Goal: Information Seeking & Learning: Learn about a topic

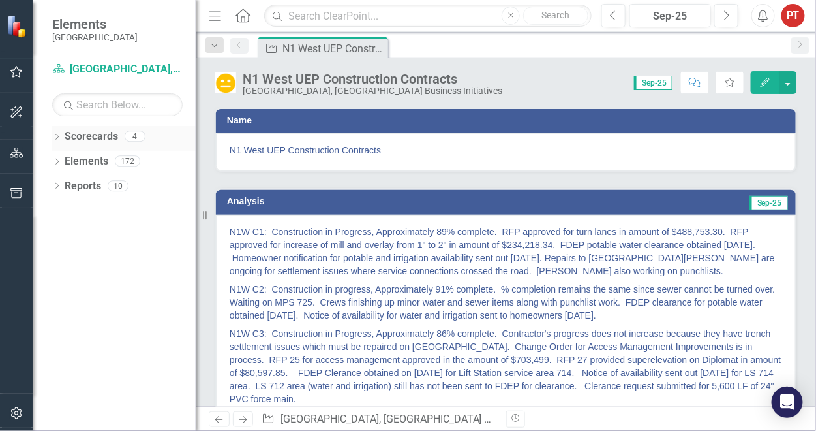
click at [91, 137] on link "Scorecards" at bounding box center [91, 136] width 53 height 15
click at [57, 138] on icon "Dropdown" at bounding box center [56, 137] width 9 height 7
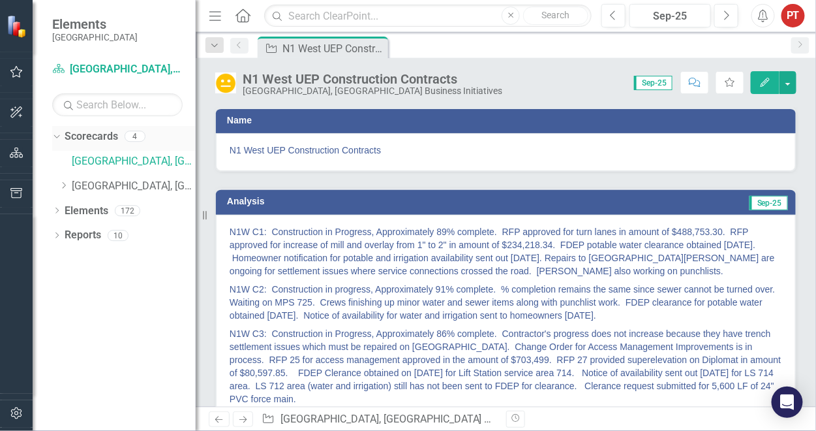
click at [83, 140] on link "Scorecards" at bounding box center [91, 136] width 53 height 15
click at [110, 162] on link "[GEOGRAPHIC_DATA], [GEOGRAPHIC_DATA] Business Initiatives" at bounding box center [134, 161] width 124 height 15
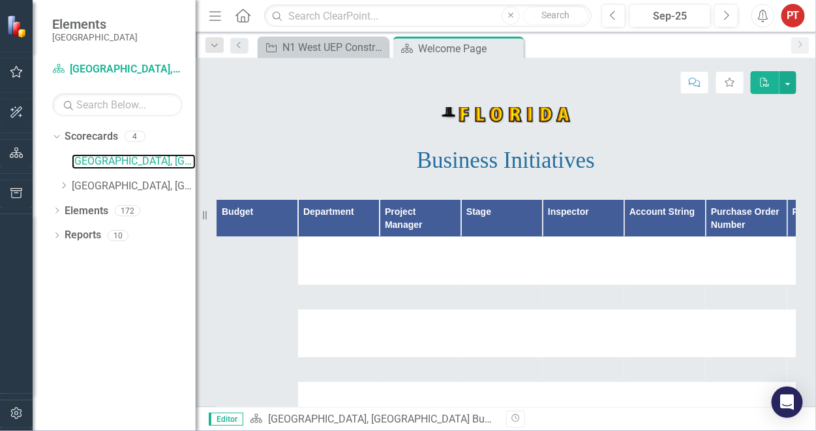
scroll to position [196, 0]
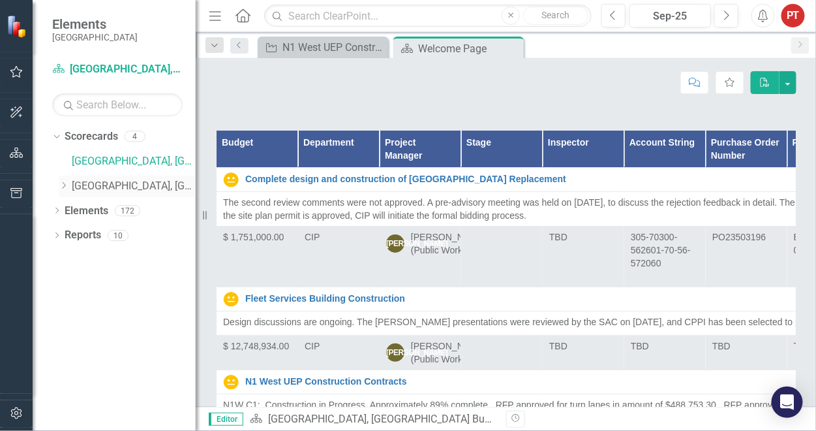
click at [163, 187] on link "[GEOGRAPHIC_DATA], [GEOGRAPHIC_DATA] Strategic Plan" at bounding box center [134, 186] width 124 height 15
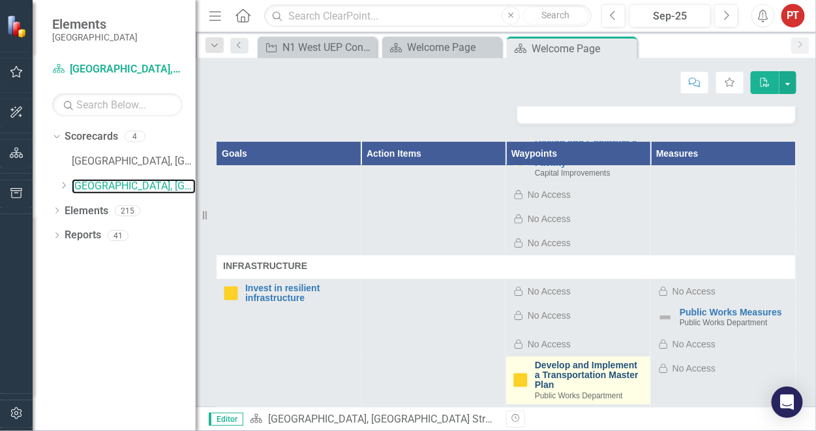
scroll to position [2838, 0]
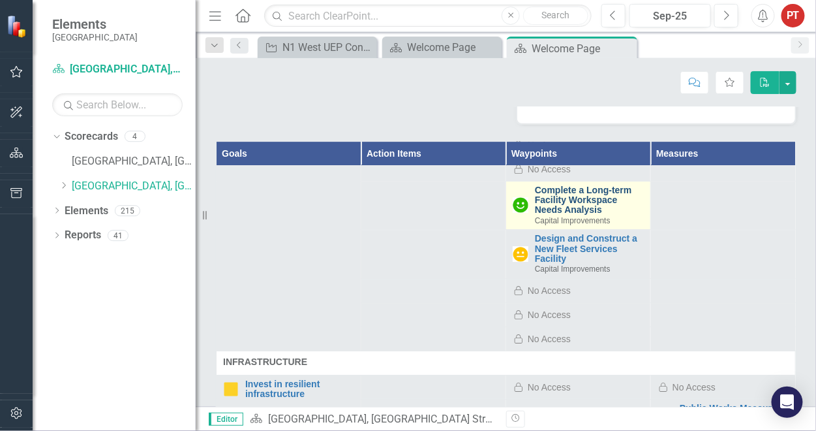
click at [554, 215] on link "Complete a Long-term Facility Workspace Needs Analysis" at bounding box center [589, 200] width 109 height 30
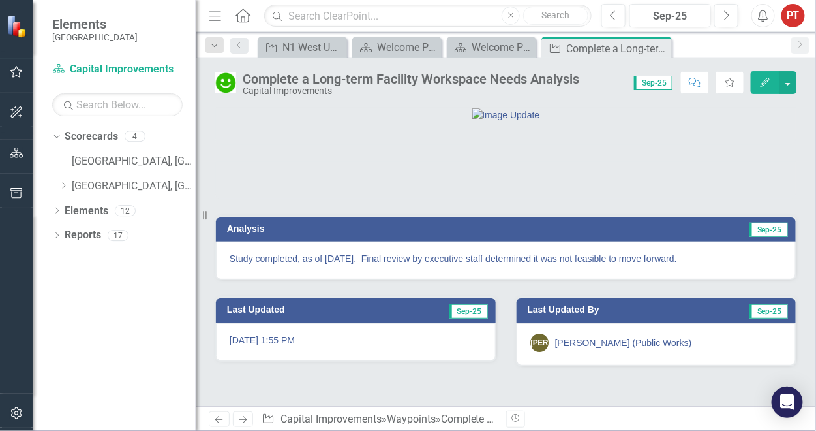
scroll to position [37, 0]
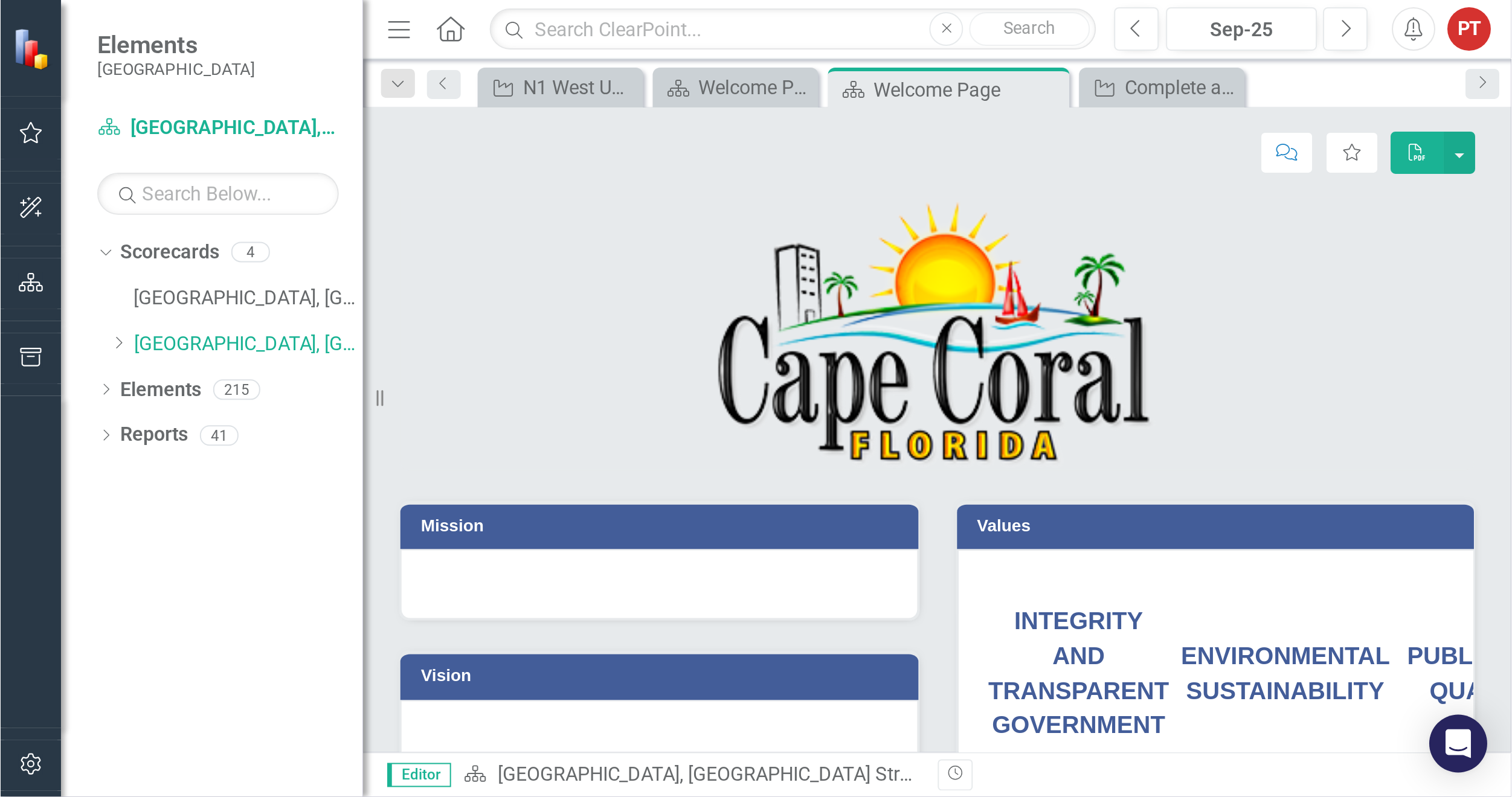
scroll to position [91, 0]
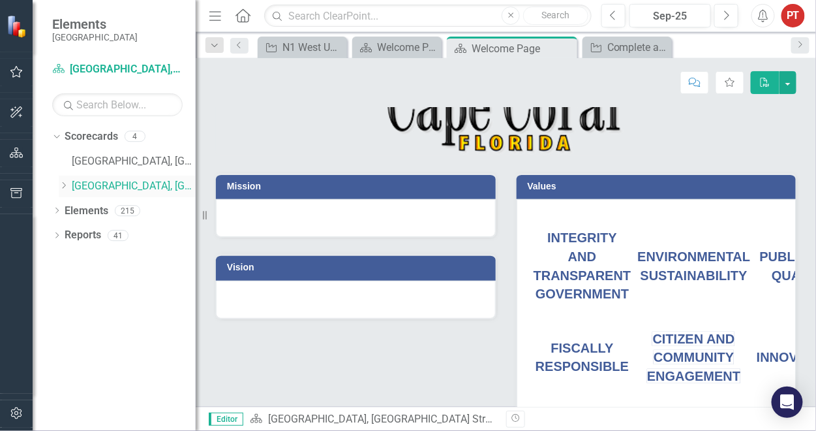
click at [108, 185] on link "[GEOGRAPHIC_DATA], [GEOGRAPHIC_DATA] Strategic Plan" at bounding box center [134, 186] width 124 height 15
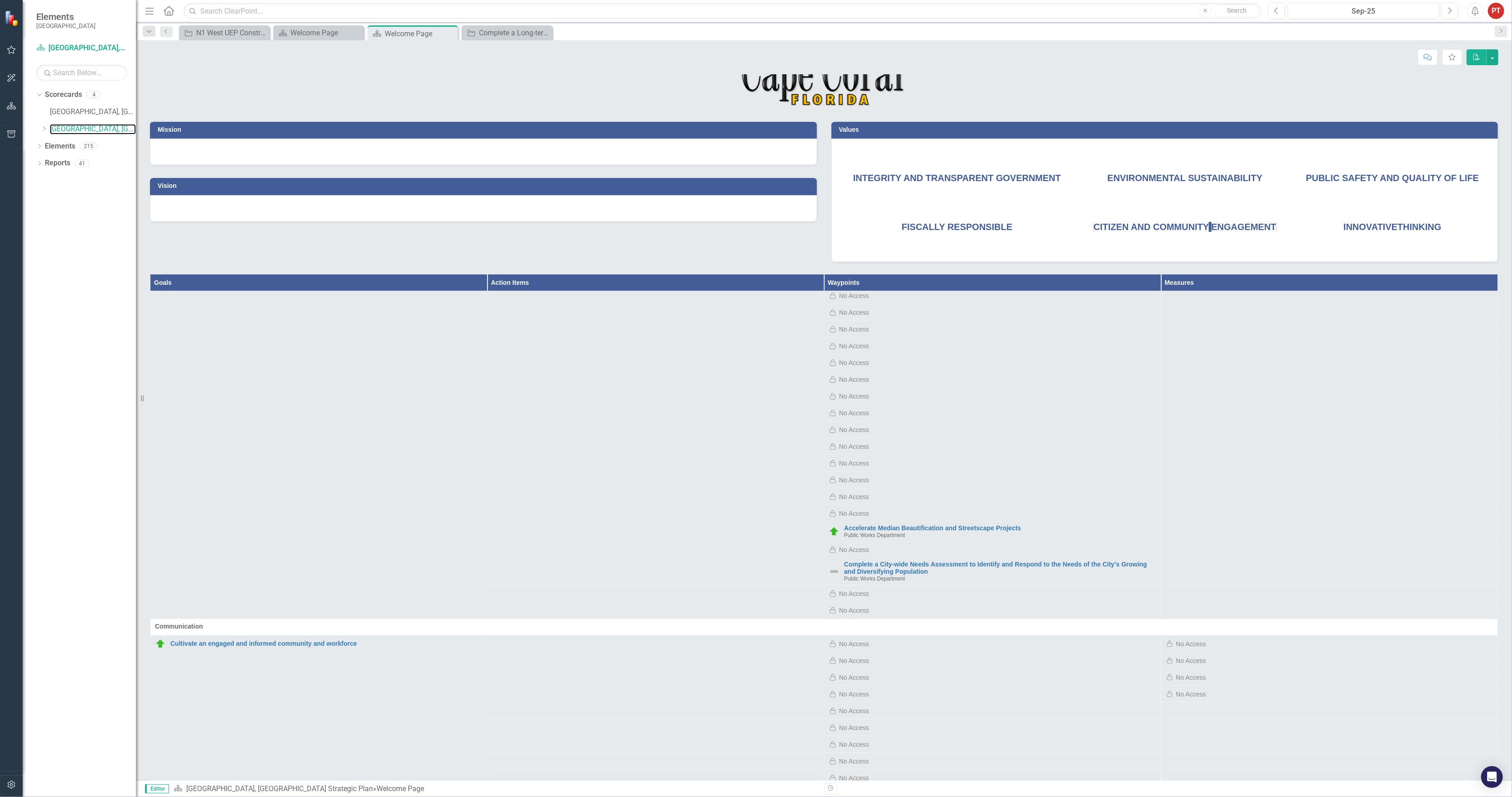
scroll to position [272, 0]
click at [567, 232] on span "INNOVATIVE THINKING" at bounding box center [1392, 227] width 98 height 10
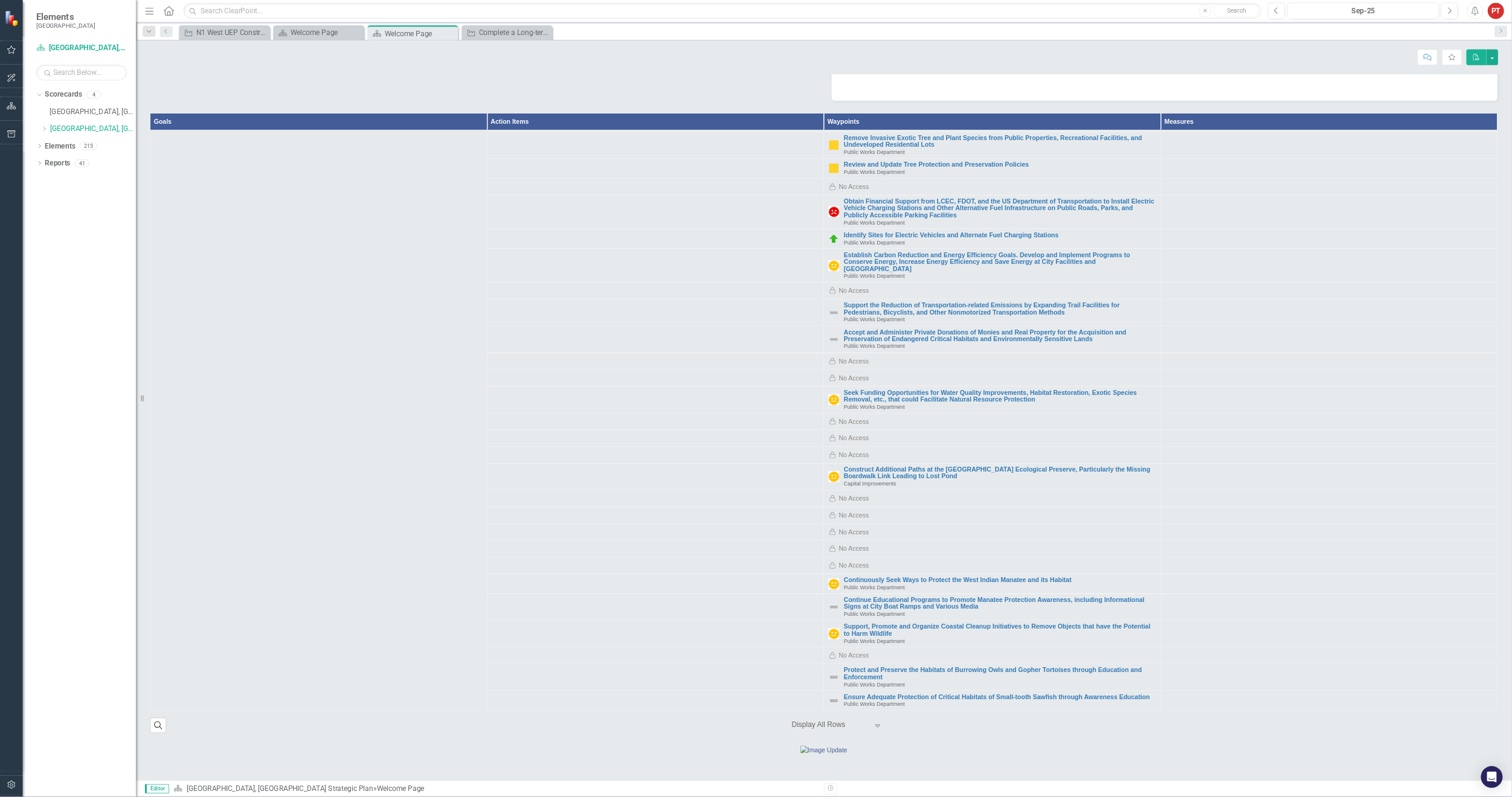
scroll to position [0, 0]
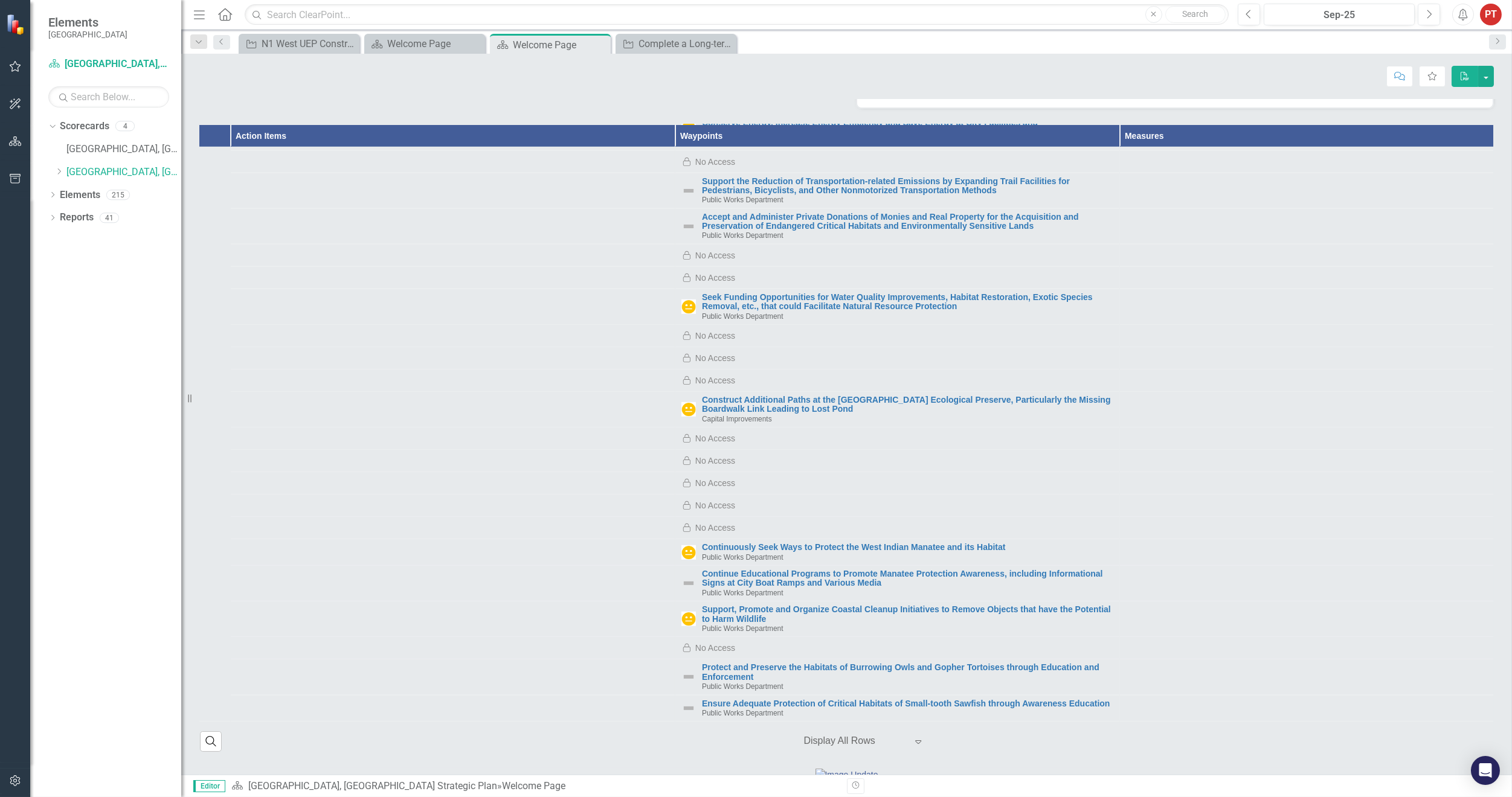
click at [756, 398] on td at bounding box center [1343, 648] width 444 height 22
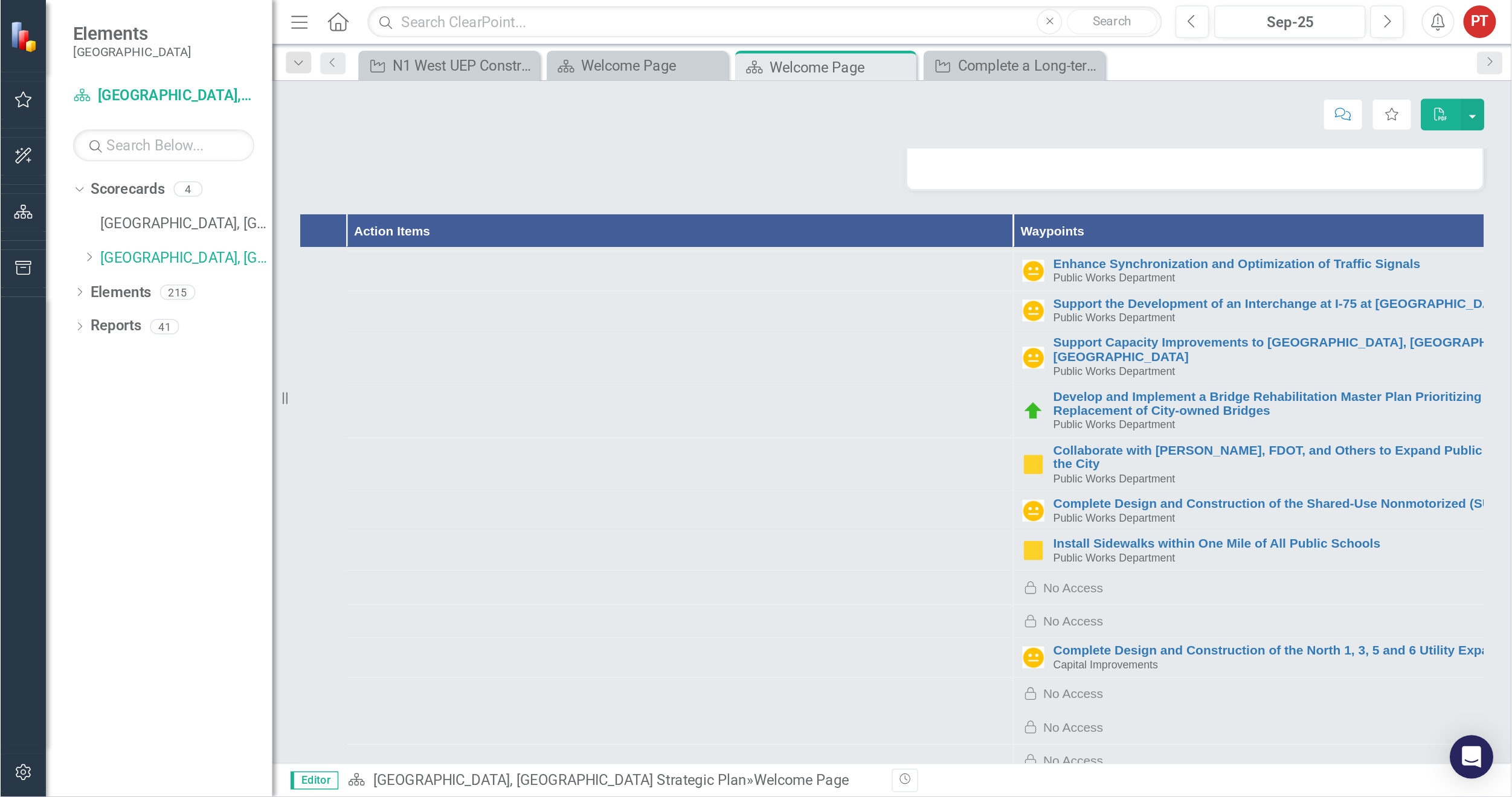
scroll to position [2771, 415]
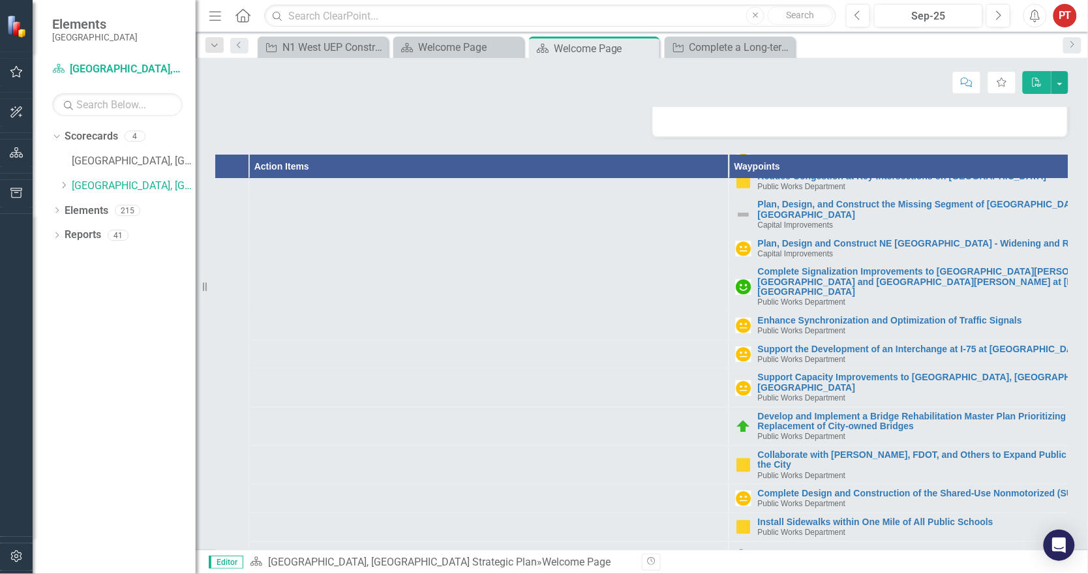
drag, startPoint x: 443, startPoint y: 456, endPoint x: 344, endPoint y: 457, distance: 98.5
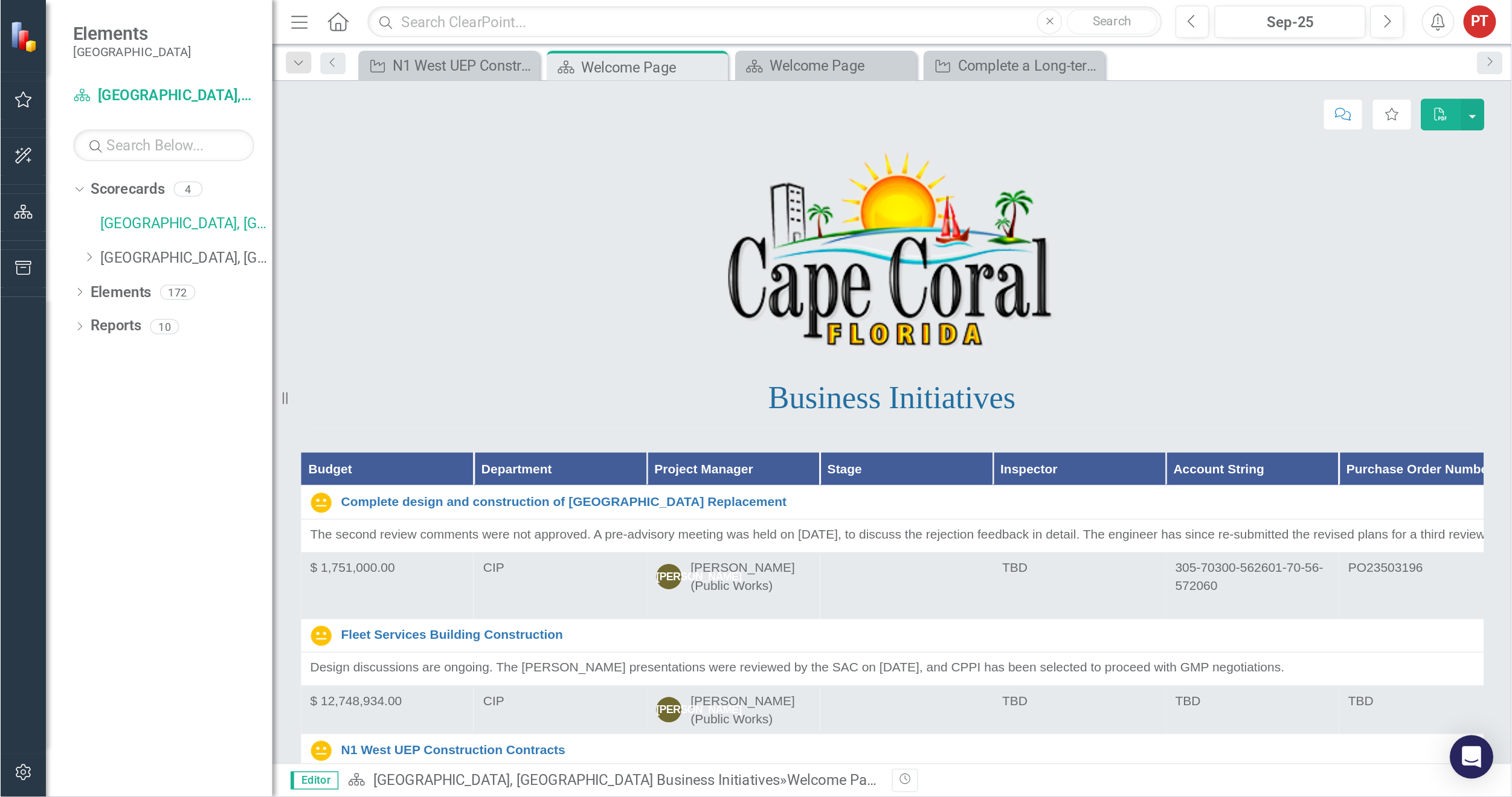
scroll to position [725, 0]
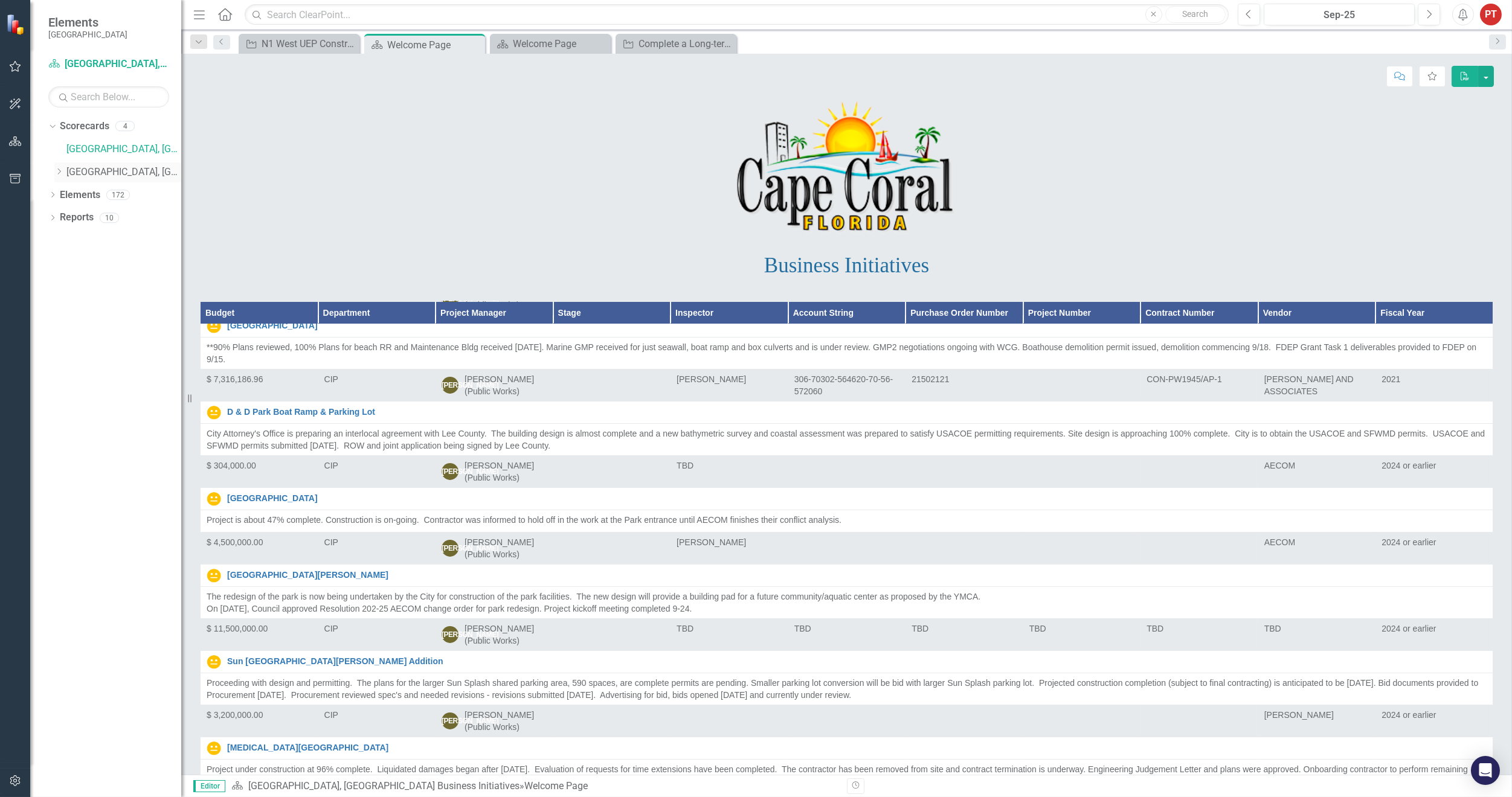
click at [156, 171] on link "[GEOGRAPHIC_DATA], [GEOGRAPHIC_DATA] Strategic Plan" at bounding box center [124, 172] width 115 height 14
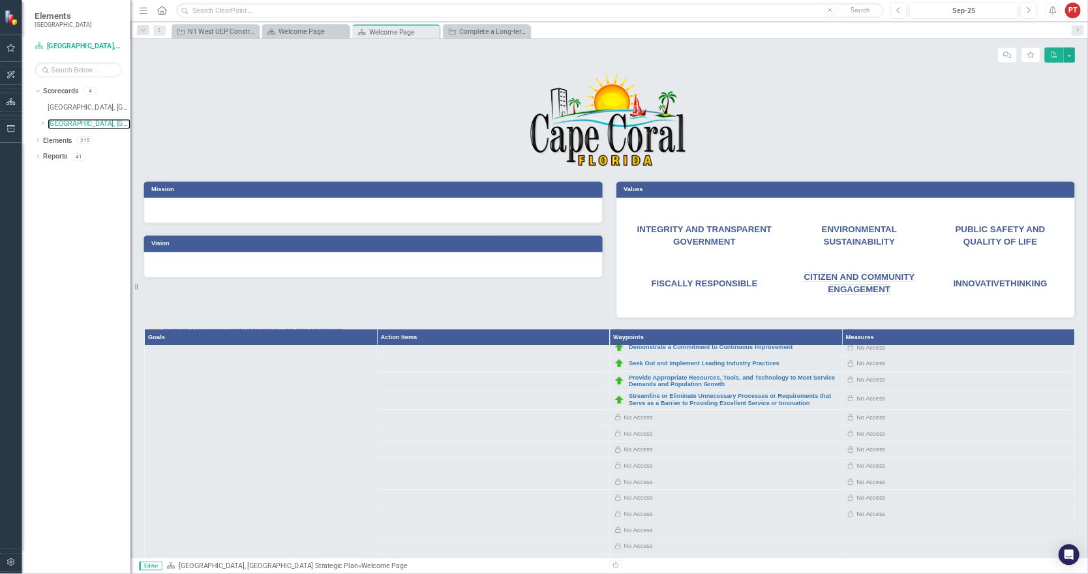
scroll to position [1957, 0]
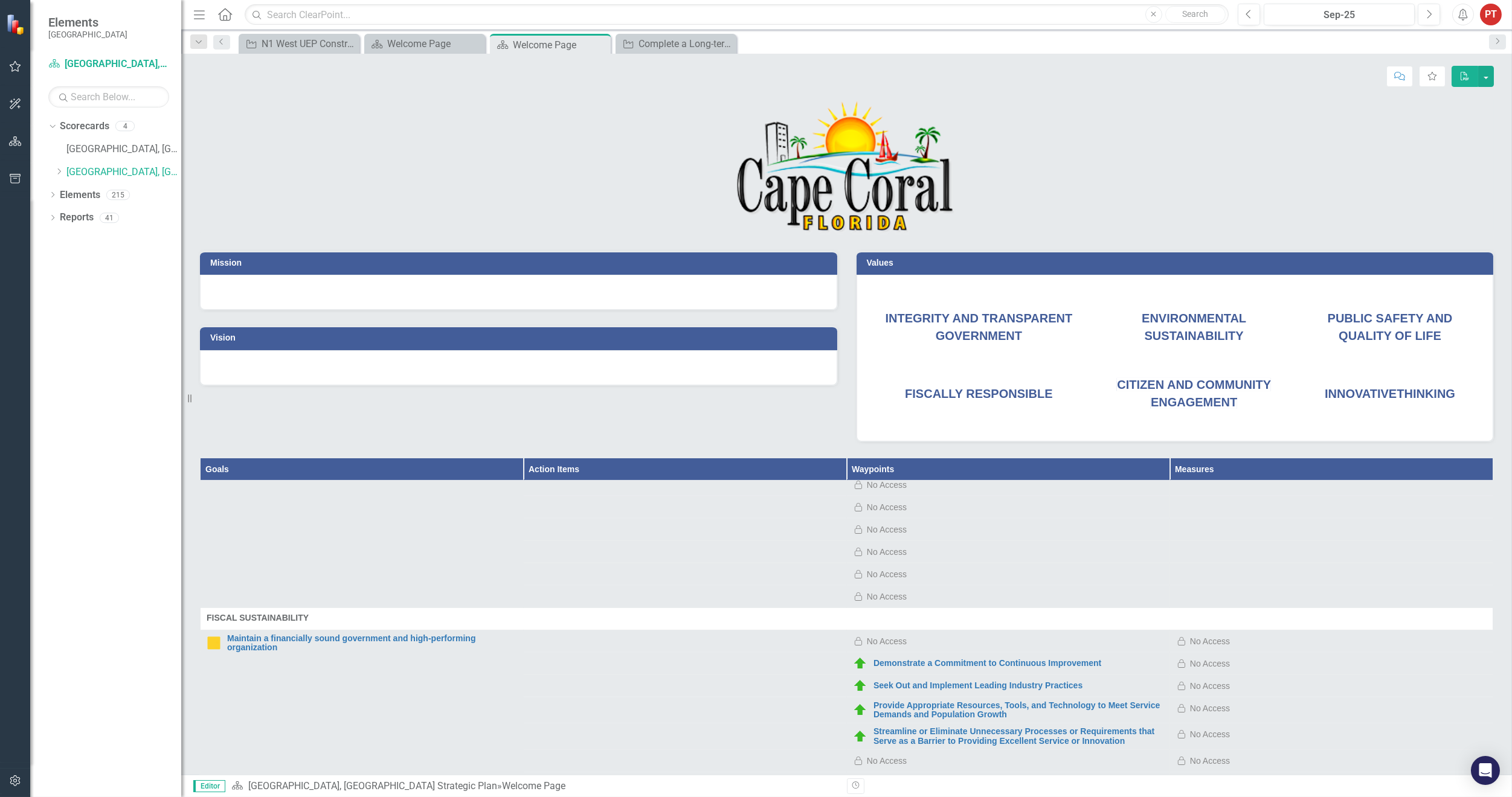
click at [756, 398] on div "Locked No Access" at bounding box center [1331, 664] width 310 height 15
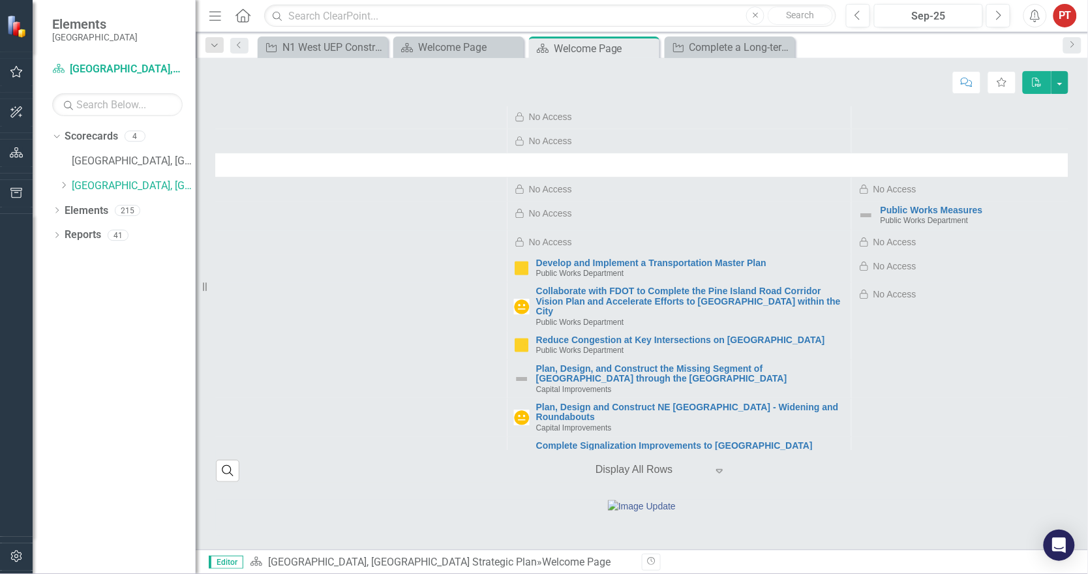
scroll to position [2740, 398]
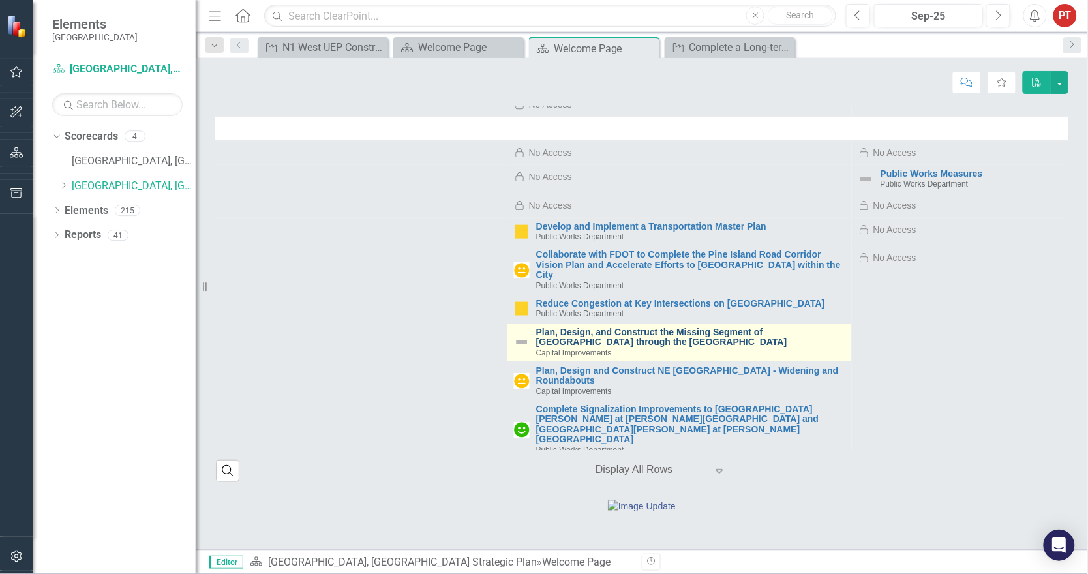
click at [668, 328] on link "Plan, Design, and Construct the Missing Segment of [GEOGRAPHIC_DATA] through th…" at bounding box center [690, 338] width 309 height 20
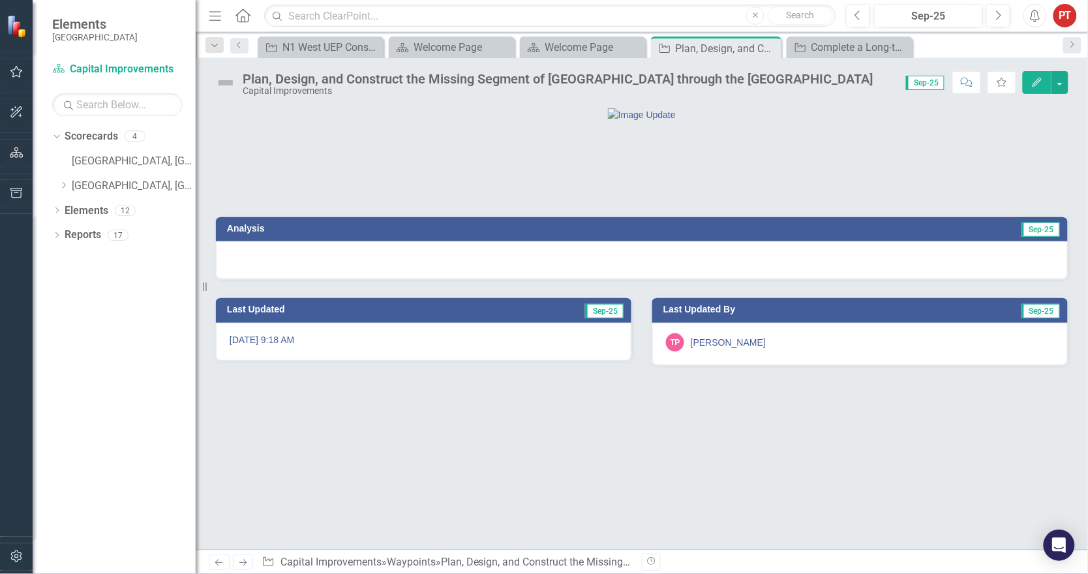
click at [816, 279] on div at bounding box center [642, 260] width 852 height 38
click at [816, 86] on button "button" at bounding box center [1060, 82] width 17 height 23
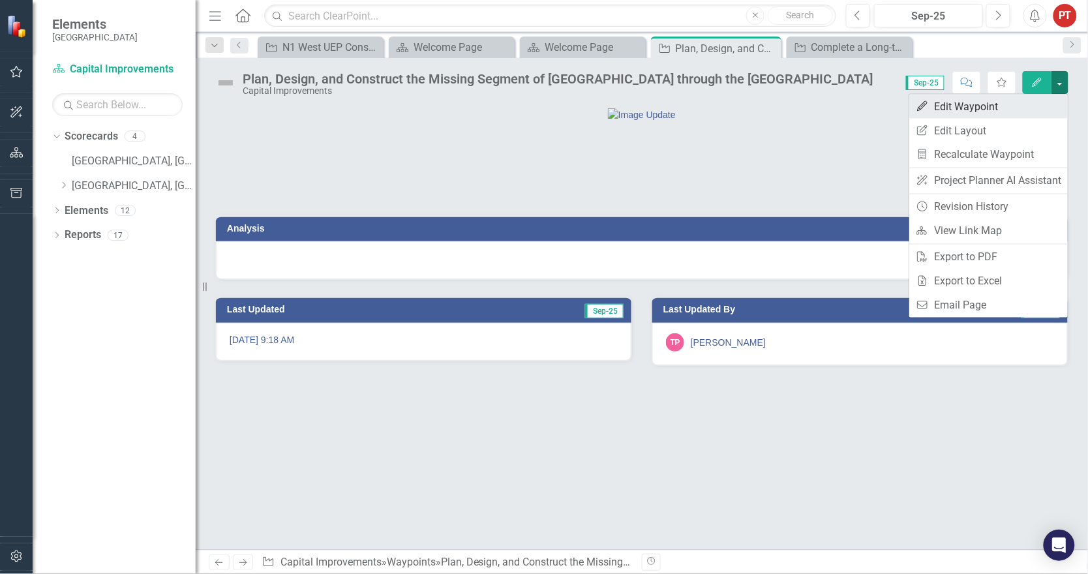
click at [816, 108] on link "Edit Edit Waypoint" at bounding box center [988, 107] width 159 height 24
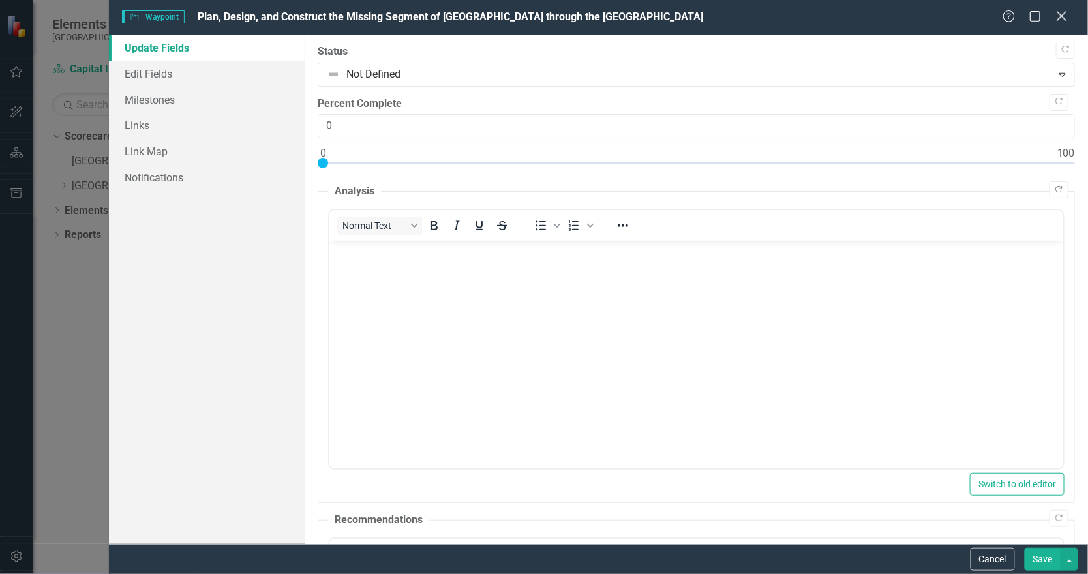
click at [816, 17] on icon "Close" at bounding box center [1062, 16] width 16 height 12
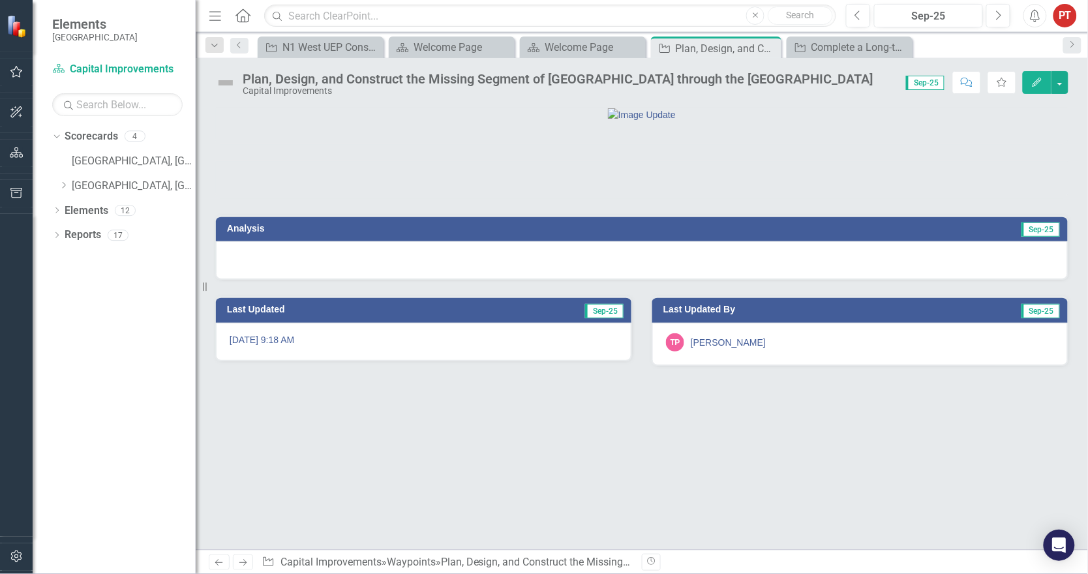
click at [669, 279] on div at bounding box center [642, 260] width 852 height 38
drag, startPoint x: 669, startPoint y: 311, endPoint x: 666, endPoint y: 319, distance: 8.9
click at [670, 279] on div at bounding box center [642, 260] width 852 height 38
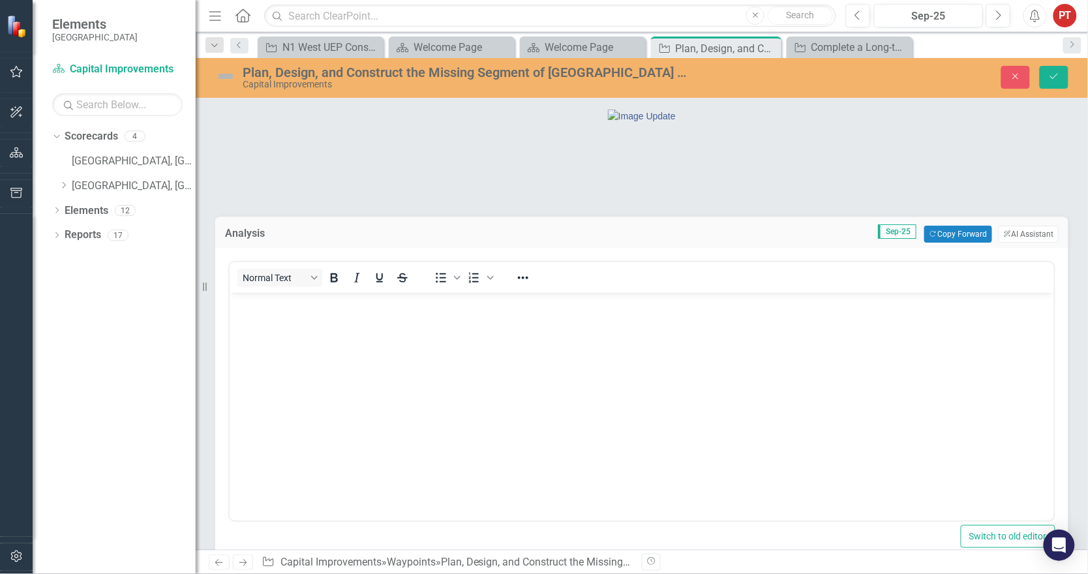
click at [590, 341] on body "Rich Text Area. Press ALT-0 for help." at bounding box center [641, 391] width 825 height 196
click at [816, 238] on icon "Copy Forward" at bounding box center [933, 234] width 8 height 7
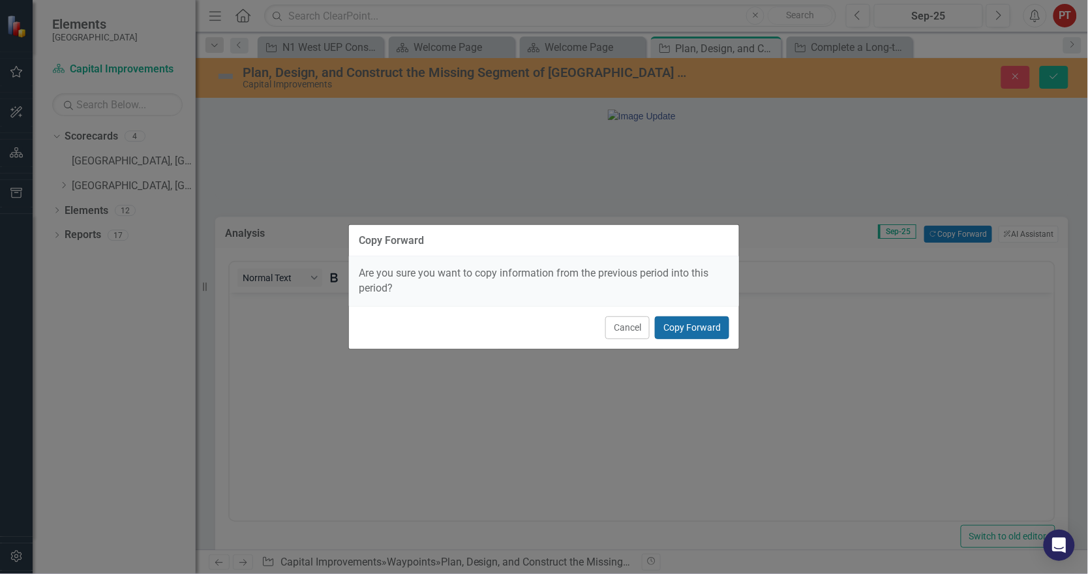
click at [702, 334] on button "Copy Forward" at bounding box center [692, 327] width 74 height 23
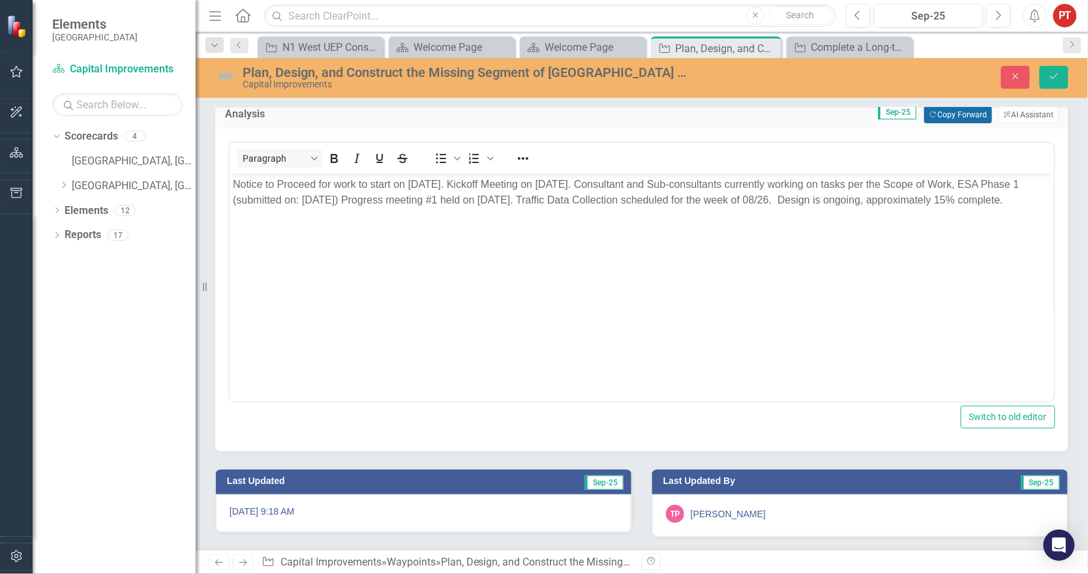
scroll to position [56, 0]
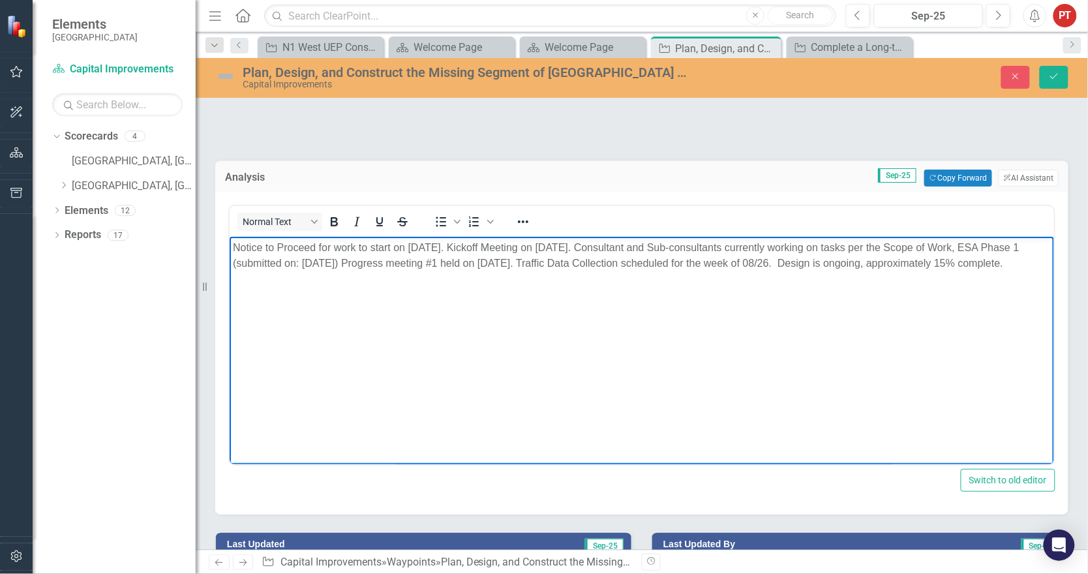
click at [816, 266] on p "Notice to Proceed for work to start on [DATE]. Kickoff Meeting on [DATE]. Consu…" at bounding box center [641, 255] width 818 height 31
click at [816, 262] on p "Notice to Proceed for work to start on [DATE]. Kickoff Meeting on [DATE]. Consu…" at bounding box center [641, 255] width 818 height 31
drag, startPoint x: 566, startPoint y: 355, endPoint x: 604, endPoint y: 324, distance: 48.7
click at [566, 355] on body "Notice to Proceed for work to start on [DATE]. Kickoff Meeting on [DATE]. Consu…" at bounding box center [641, 335] width 825 height 196
click at [816, 74] on icon "Save" at bounding box center [1054, 76] width 12 height 9
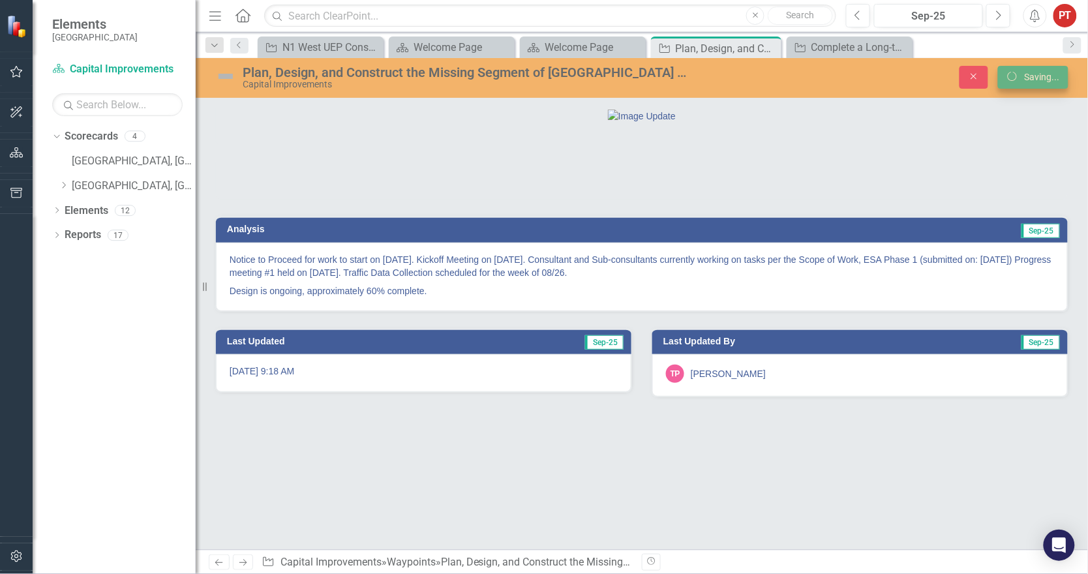
scroll to position [0, 0]
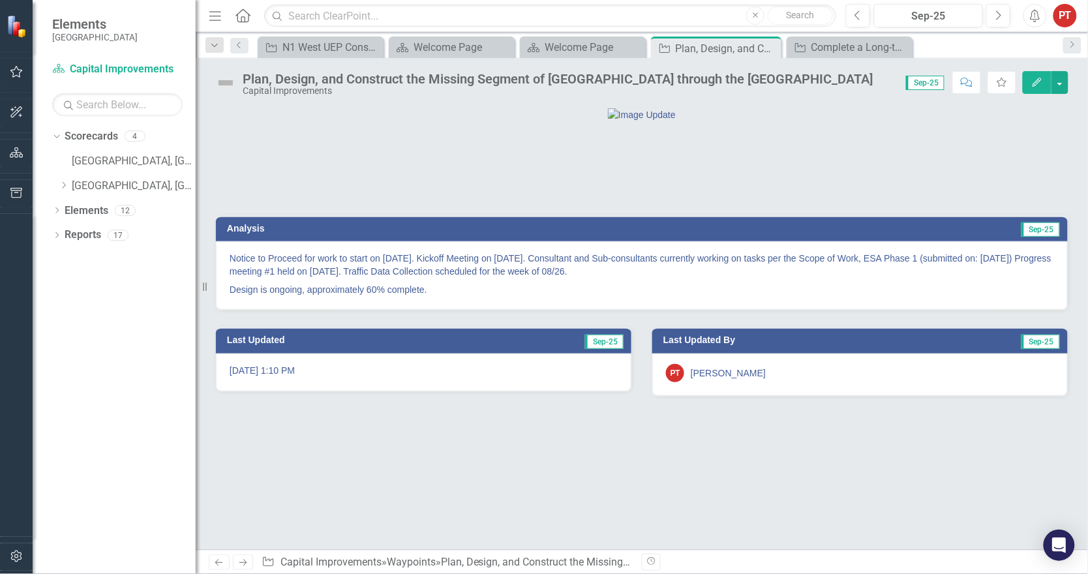
click at [224, 84] on img at bounding box center [225, 82] width 21 height 21
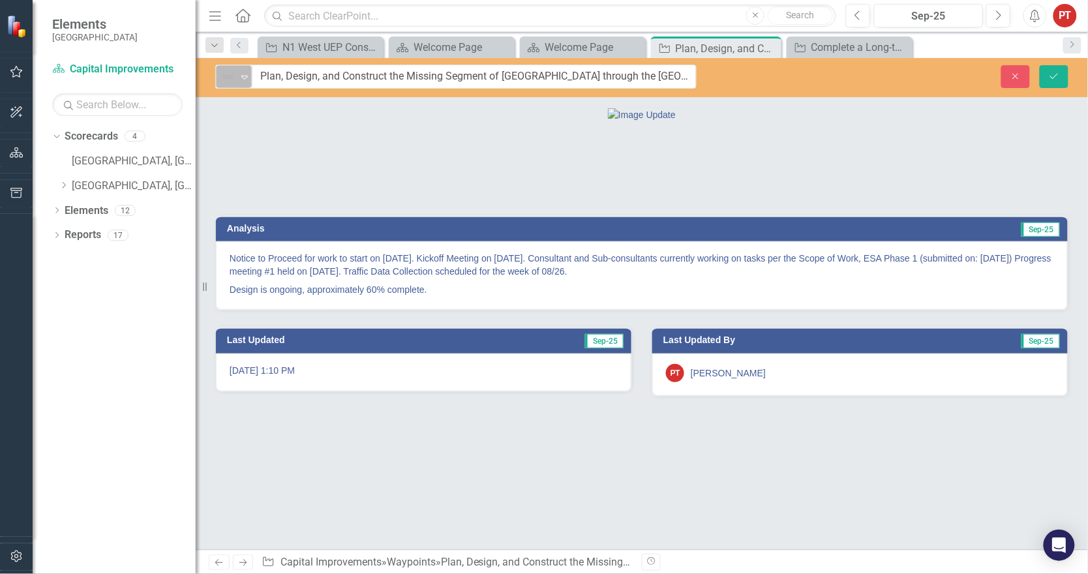
click at [238, 79] on icon "Expand" at bounding box center [244, 77] width 13 height 10
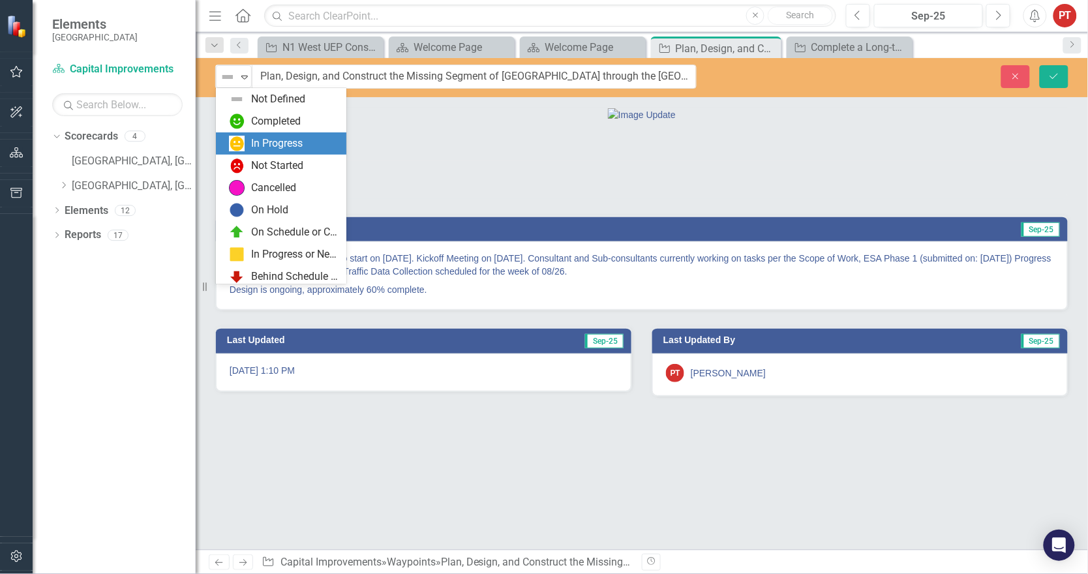
click at [260, 139] on div "In Progress" at bounding box center [277, 143] width 52 height 15
click at [246, 77] on icon at bounding box center [244, 78] width 7 height 4
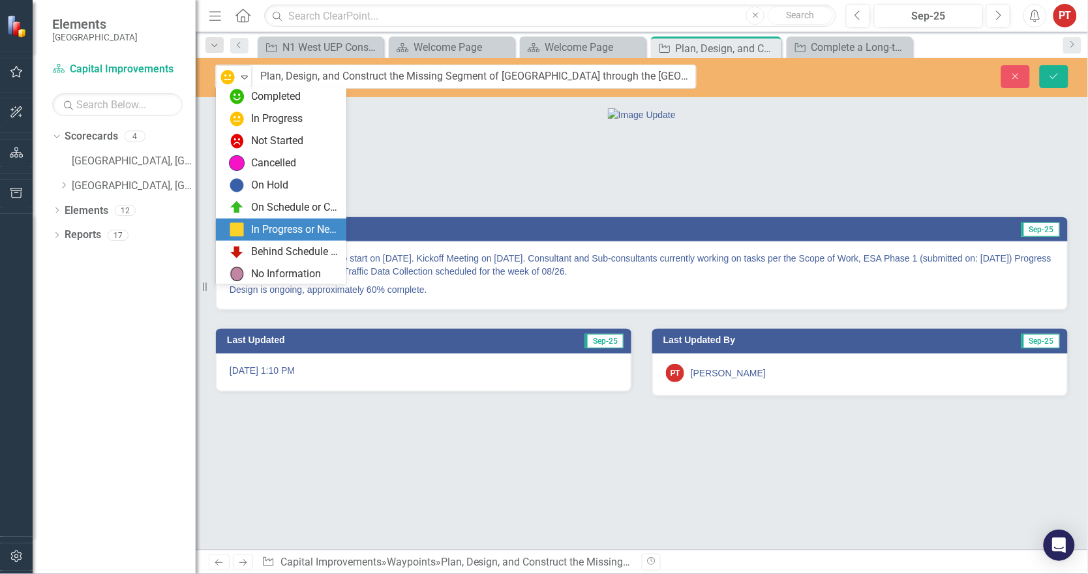
click at [270, 226] on div "In Progress or Needs Work" at bounding box center [294, 229] width 87 height 15
click at [243, 77] on icon "Expand" at bounding box center [244, 77] width 13 height 10
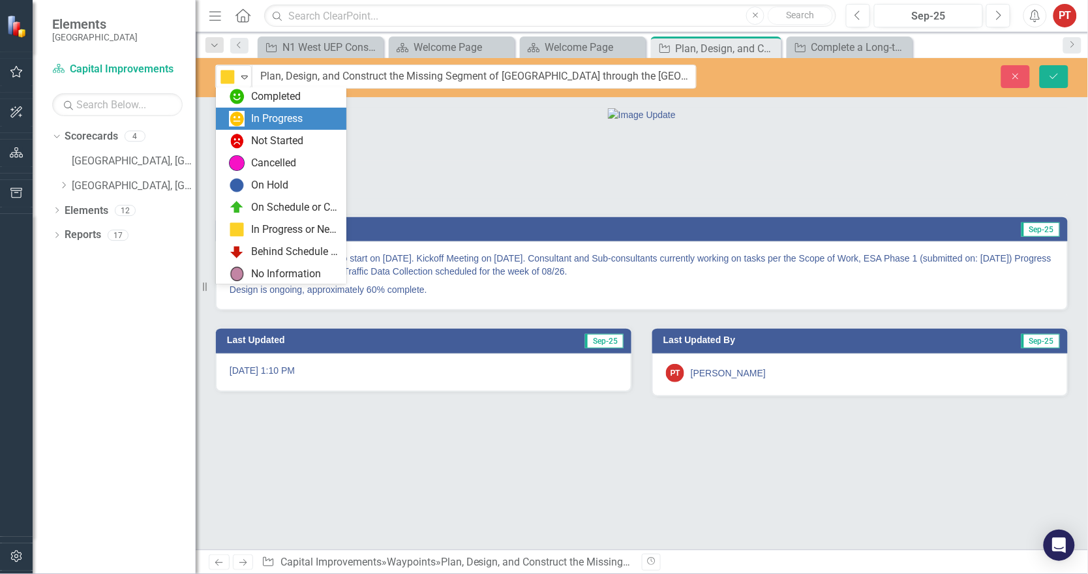
click at [271, 114] on div "In Progress" at bounding box center [277, 119] width 52 height 15
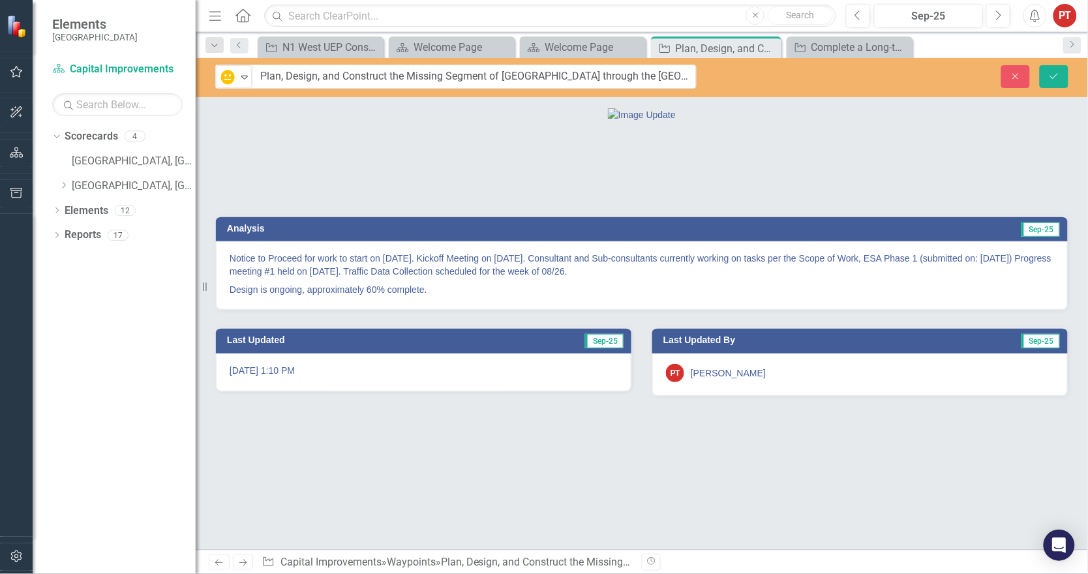
click at [396, 199] on div at bounding box center [642, 172] width 873 height 54
drag, startPoint x: 1050, startPoint y: 78, endPoint x: 892, endPoint y: 177, distance: 186.7
click at [816, 78] on icon "Save" at bounding box center [1054, 76] width 12 height 9
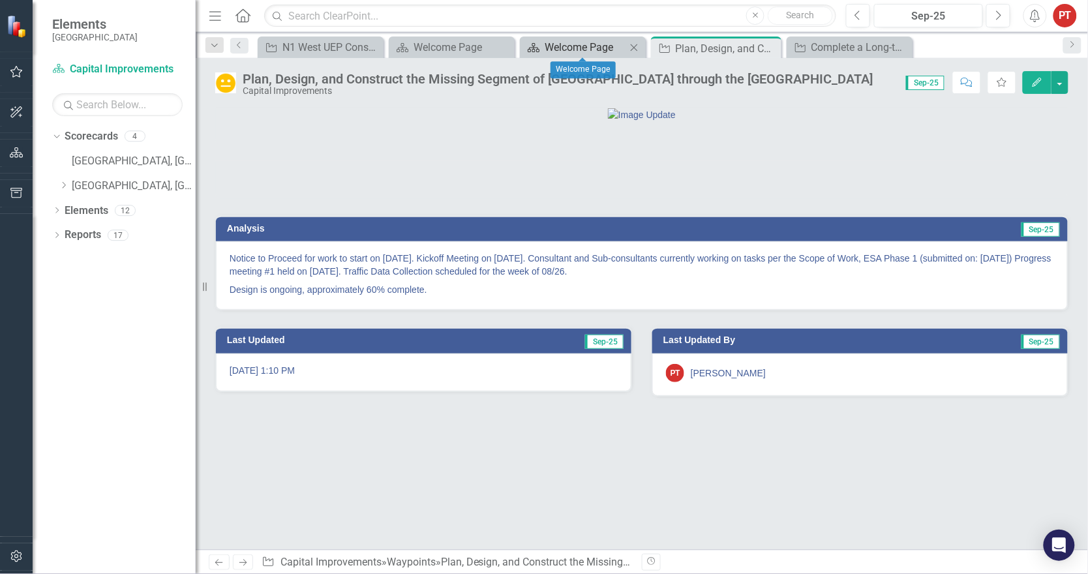
click at [587, 50] on div "Welcome Page" at bounding box center [586, 47] width 82 height 16
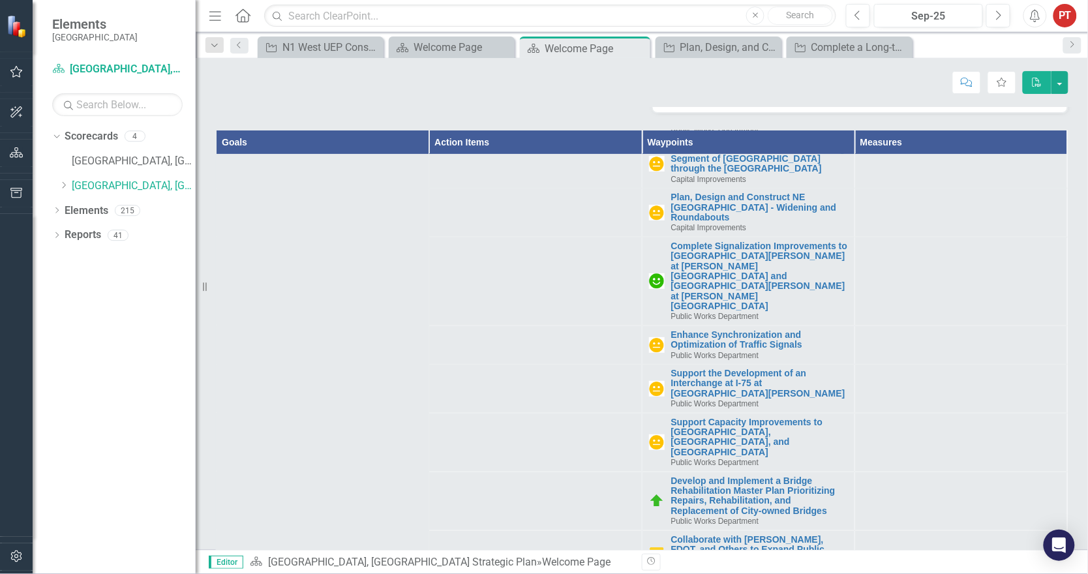
scroll to position [3181, 0]
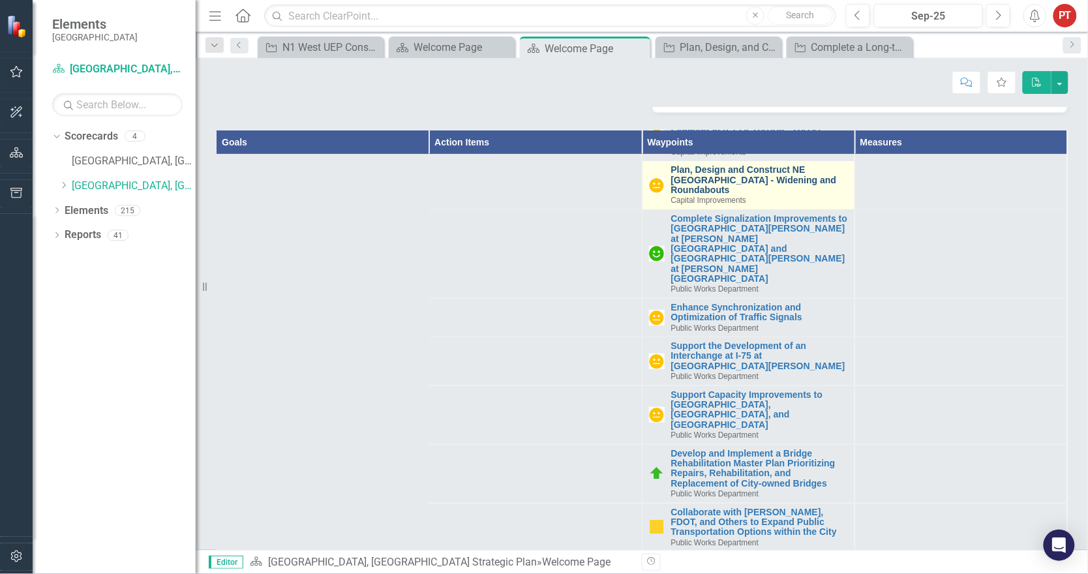
click at [739, 191] on link "Plan, Design and Construct NE [GEOGRAPHIC_DATA] - Widening and Roundabouts" at bounding box center [759, 180] width 177 height 30
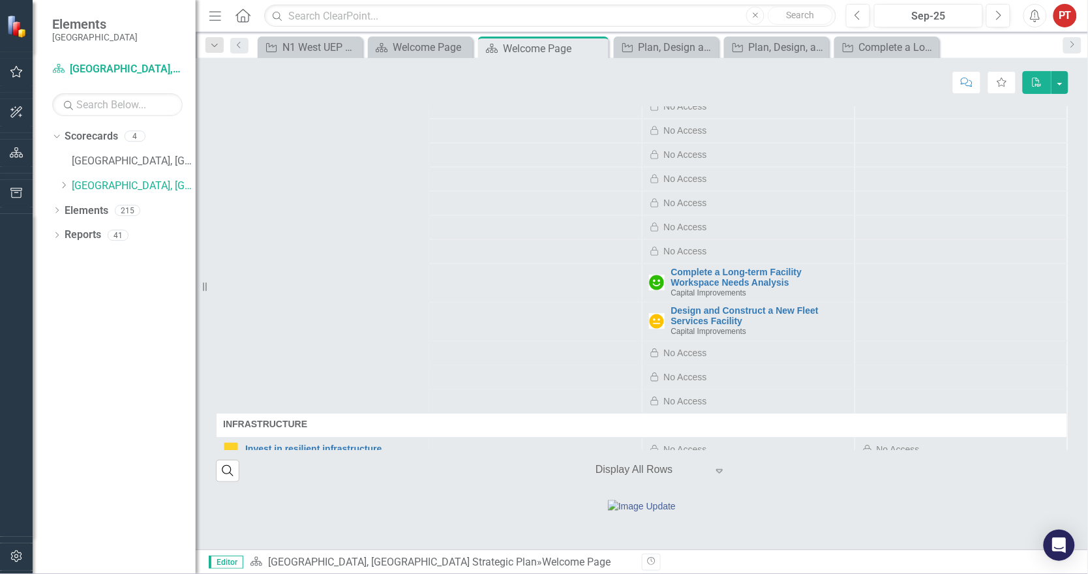
scroll to position [2663, 0]
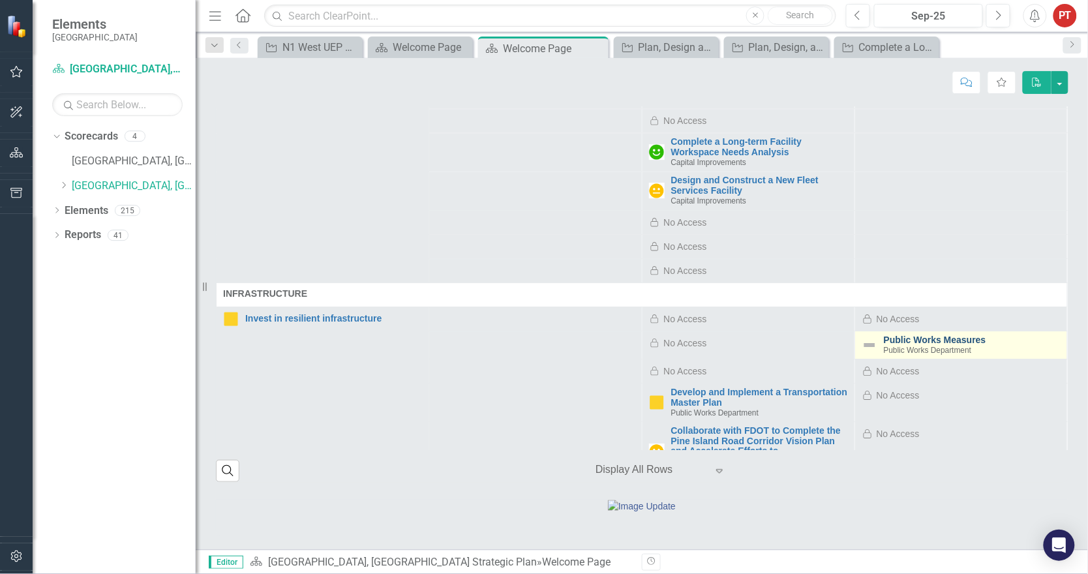
click at [816, 336] on link "Public Works Measures" at bounding box center [972, 341] width 177 height 10
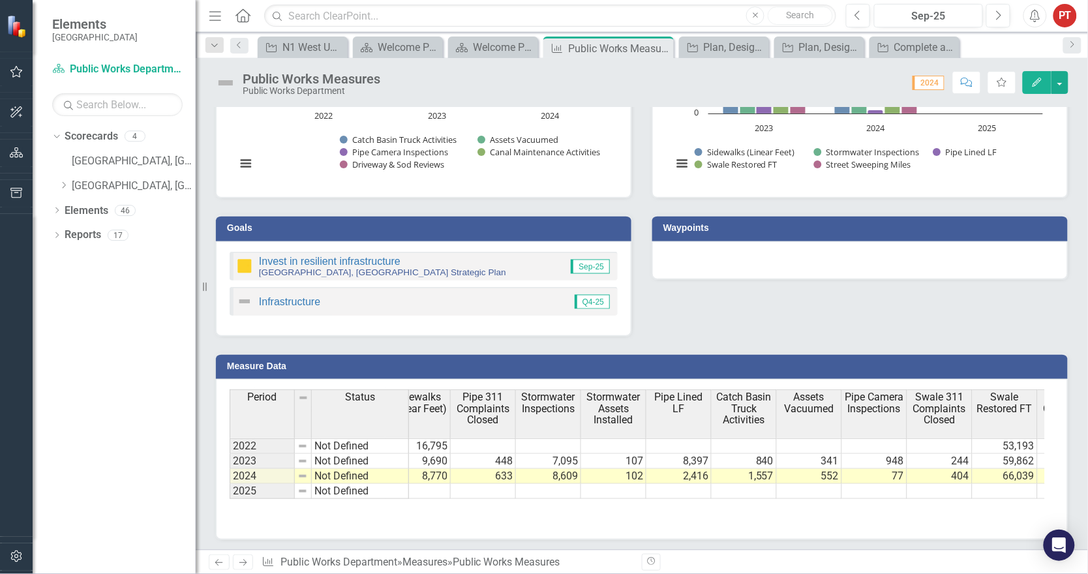
scroll to position [0, 200]
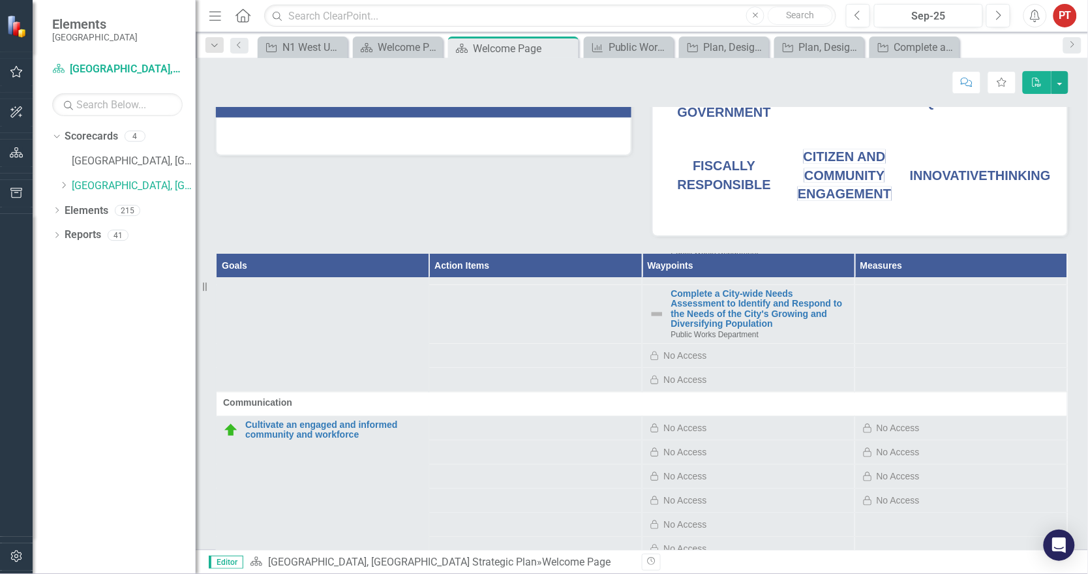
scroll to position [652, 0]
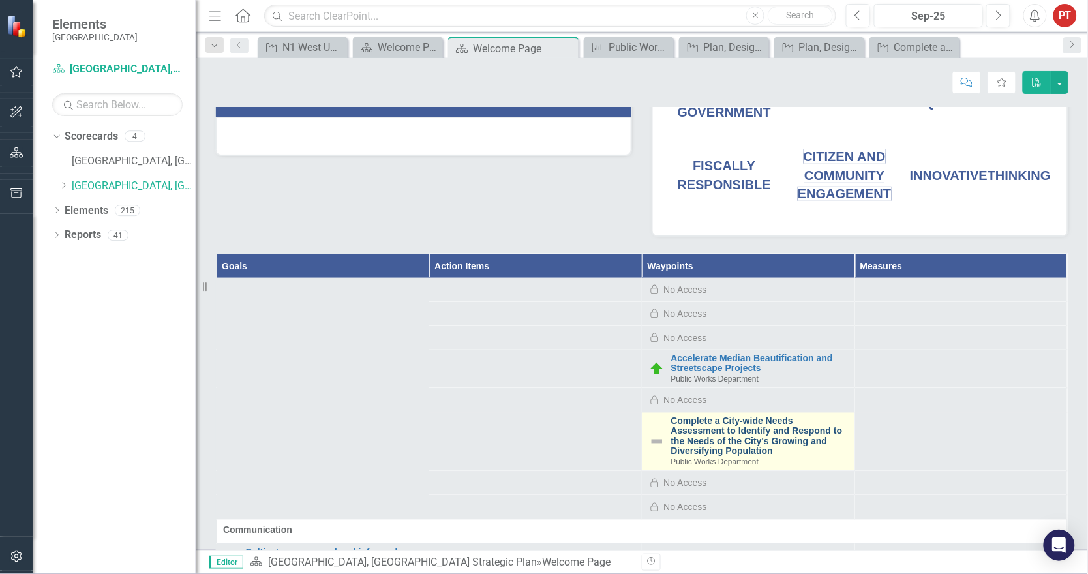
click at [801, 430] on link "Complete a City-wide Needs Assessment to Identify and Respond to the Needs of t…" at bounding box center [759, 437] width 177 height 40
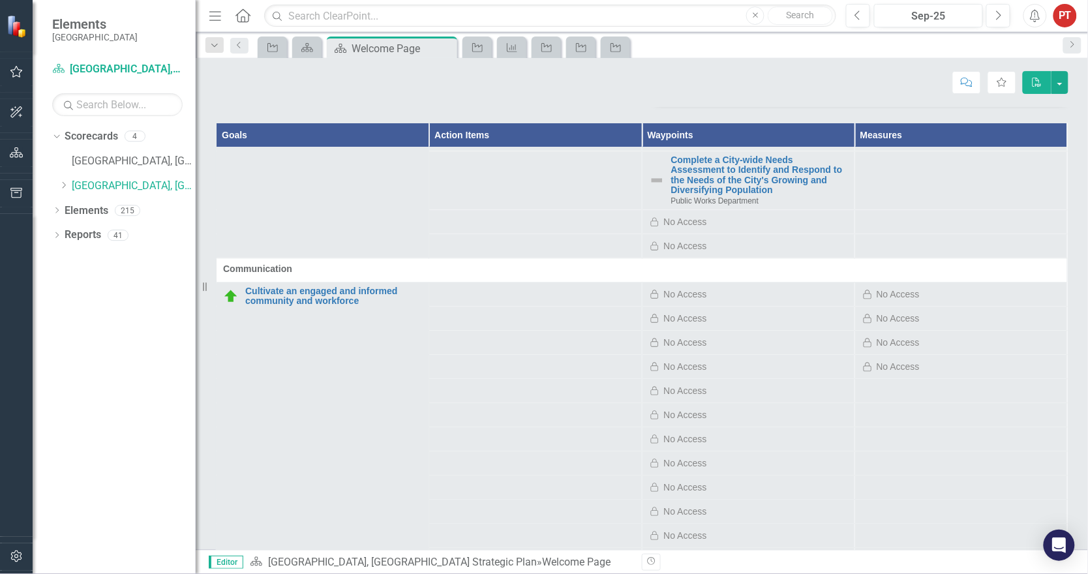
scroll to position [652, 0]
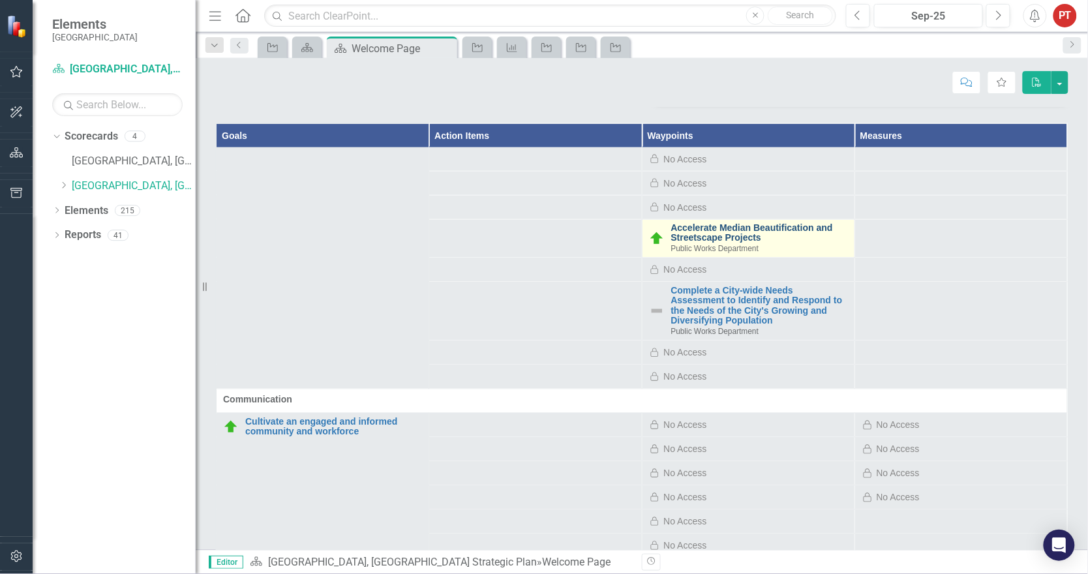
click at [798, 228] on link "Accelerate Median Beautification and Streetscape Projects" at bounding box center [759, 234] width 177 height 20
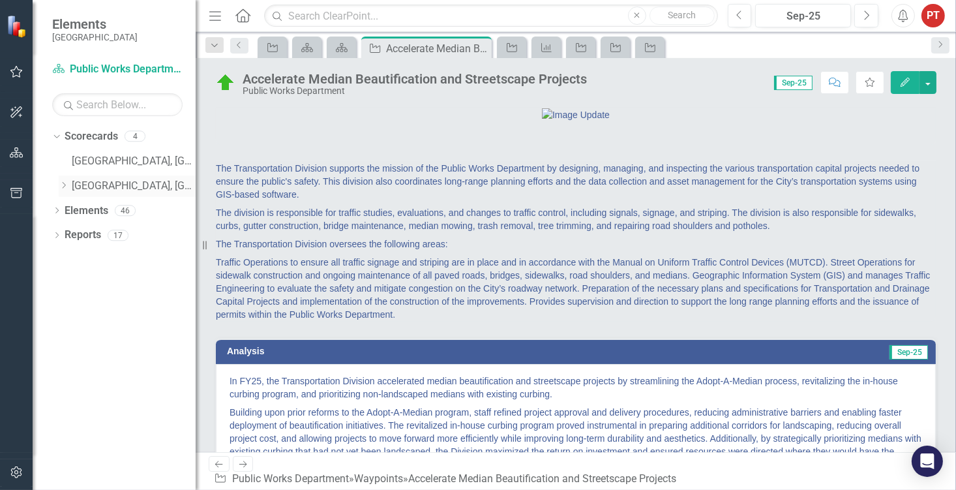
click at [148, 184] on link "[GEOGRAPHIC_DATA], [GEOGRAPHIC_DATA] Strategic Plan" at bounding box center [134, 186] width 124 height 15
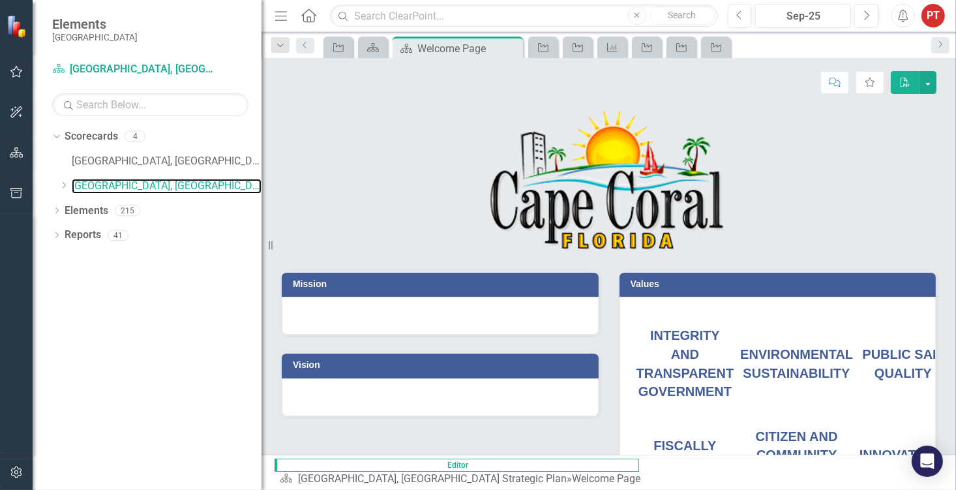
drag, startPoint x: 200, startPoint y: 197, endPoint x: 262, endPoint y: 206, distance: 62.6
click at [262, 206] on div "Resize" at bounding box center [267, 245] width 10 height 490
click at [179, 159] on link "[GEOGRAPHIC_DATA], [GEOGRAPHIC_DATA] Business Initiatives" at bounding box center [167, 161] width 190 height 15
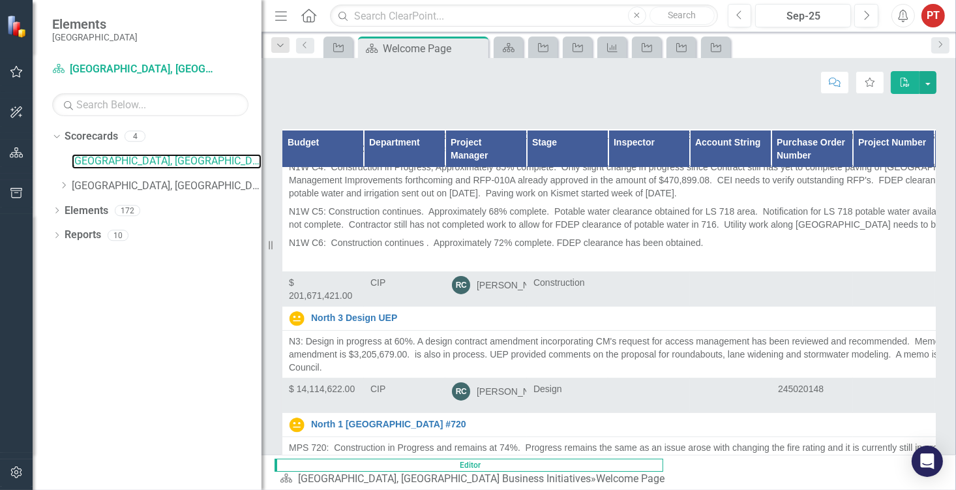
scroll to position [391, 0]
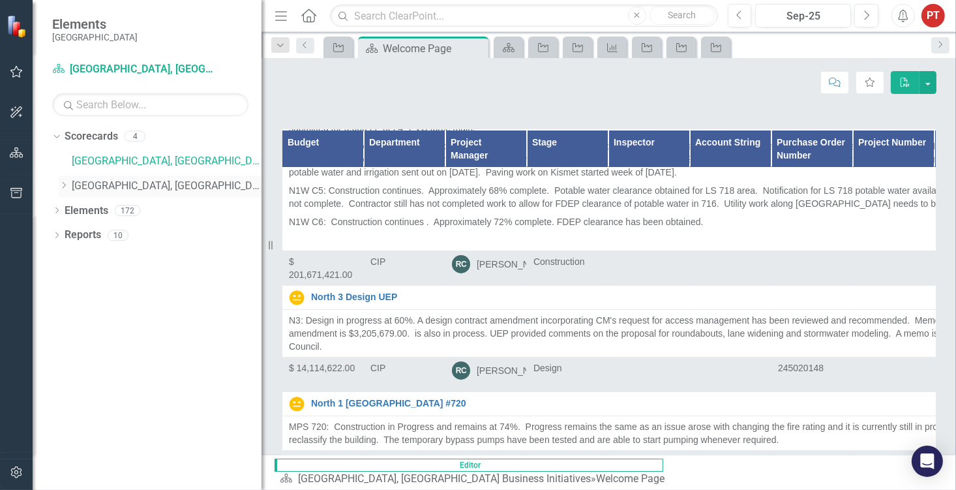
click at [187, 189] on link "[GEOGRAPHIC_DATA], [GEOGRAPHIC_DATA] Strategic Plan" at bounding box center [167, 186] width 190 height 15
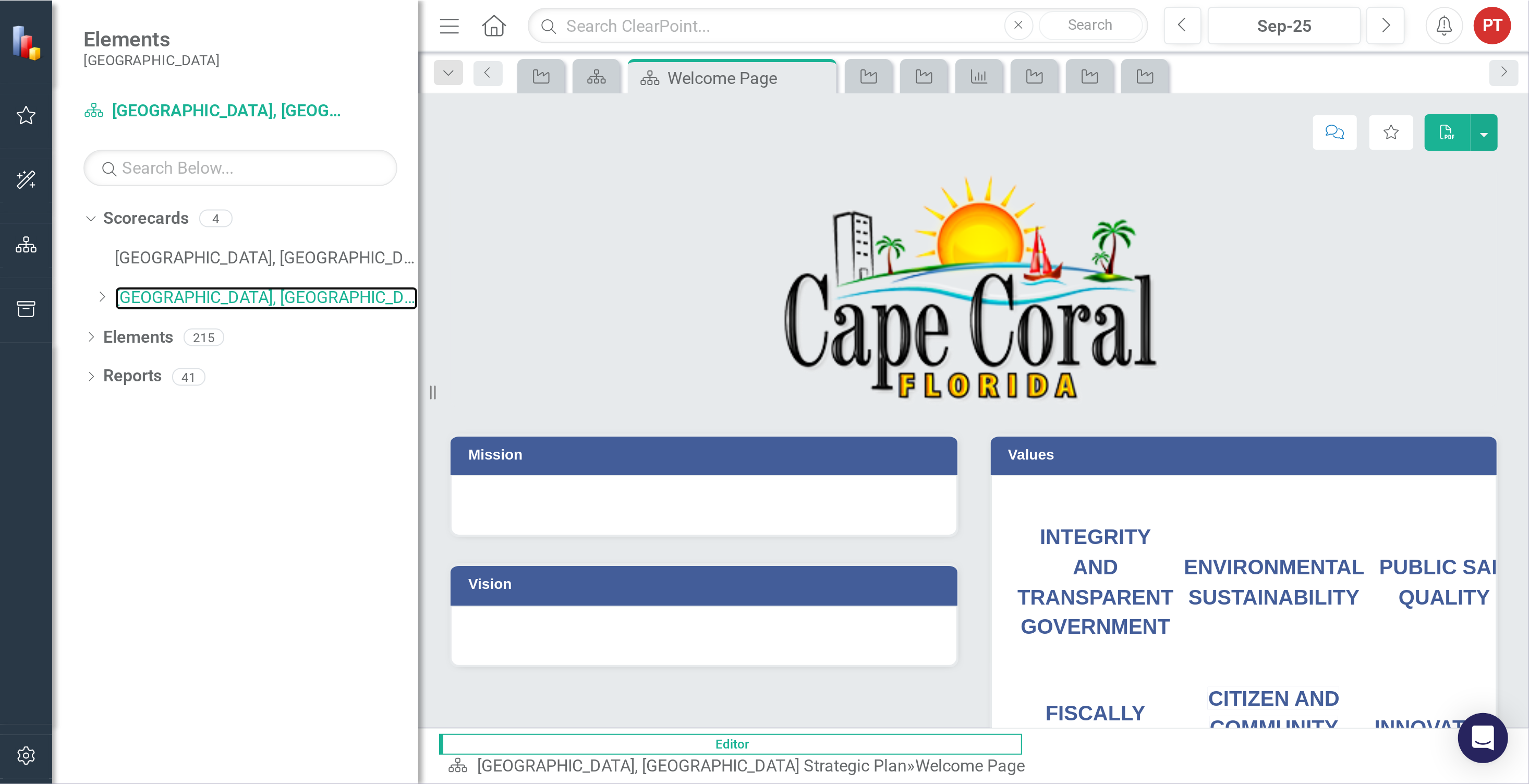
scroll to position [78, 0]
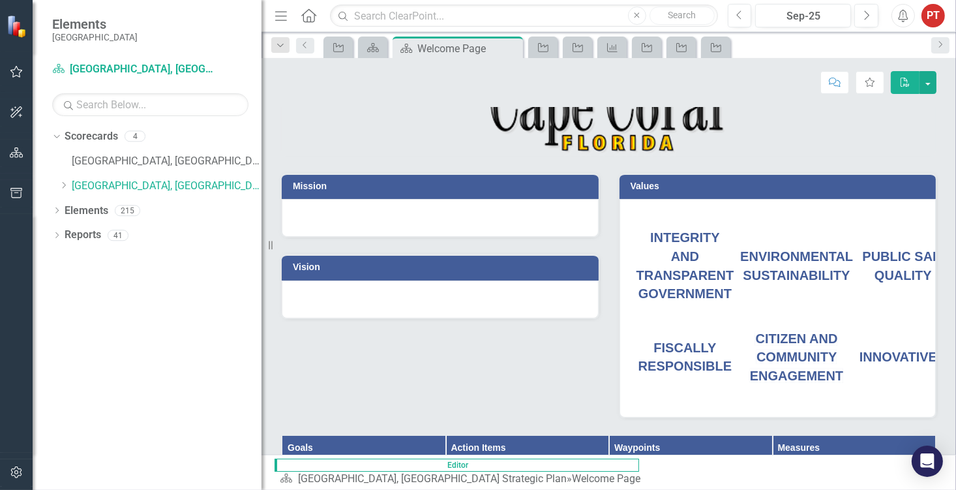
click at [481, 430] on th "Action Items" at bounding box center [528, 448] width 164 height 24
drag, startPoint x: 513, startPoint y: 409, endPoint x: 528, endPoint y: 409, distance: 15.7
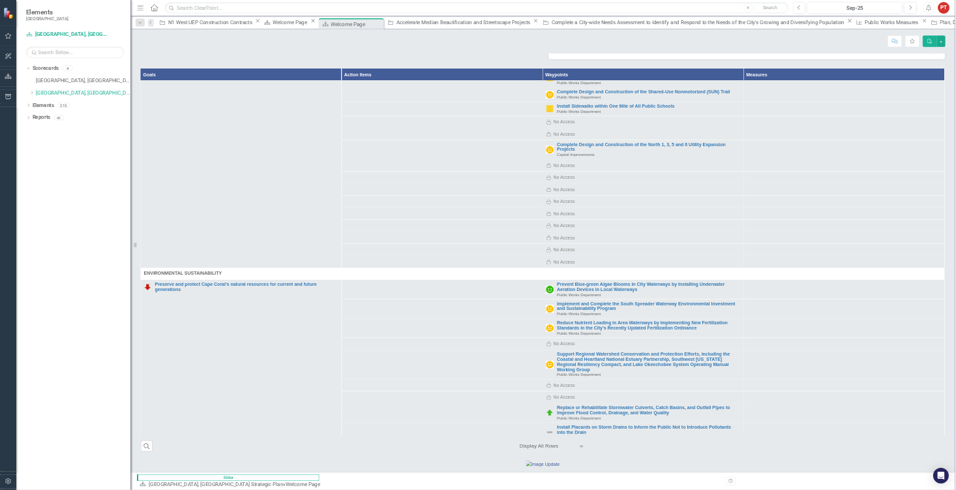
scroll to position [3295, 0]
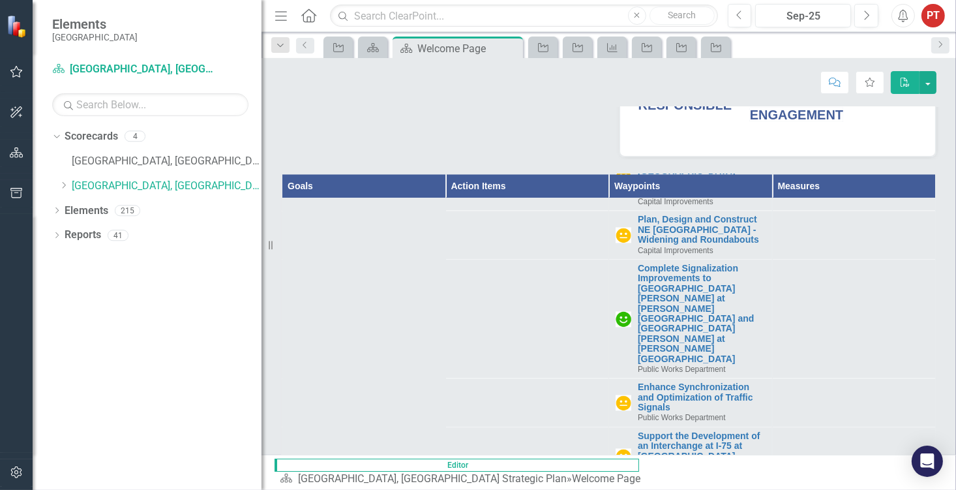
drag, startPoint x: 804, startPoint y: 260, endPoint x: 899, endPoint y: 275, distance: 95.9
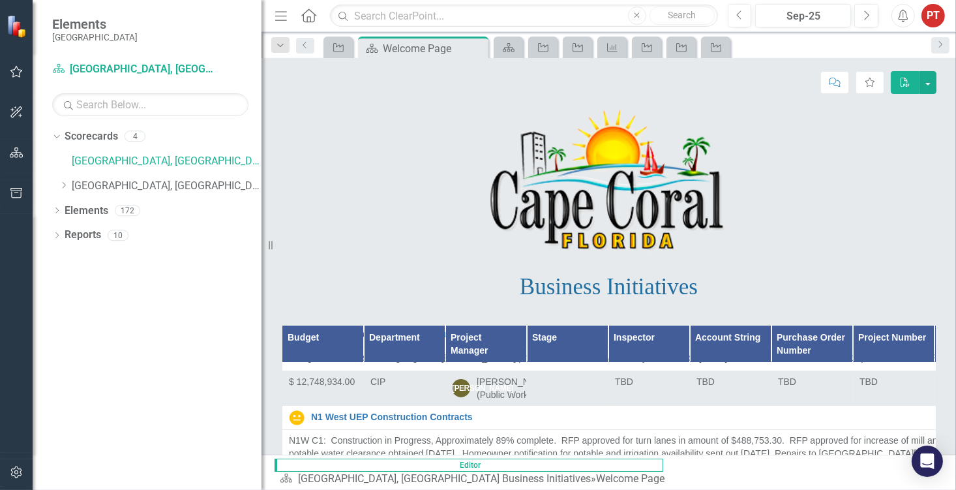
scroll to position [196, 0]
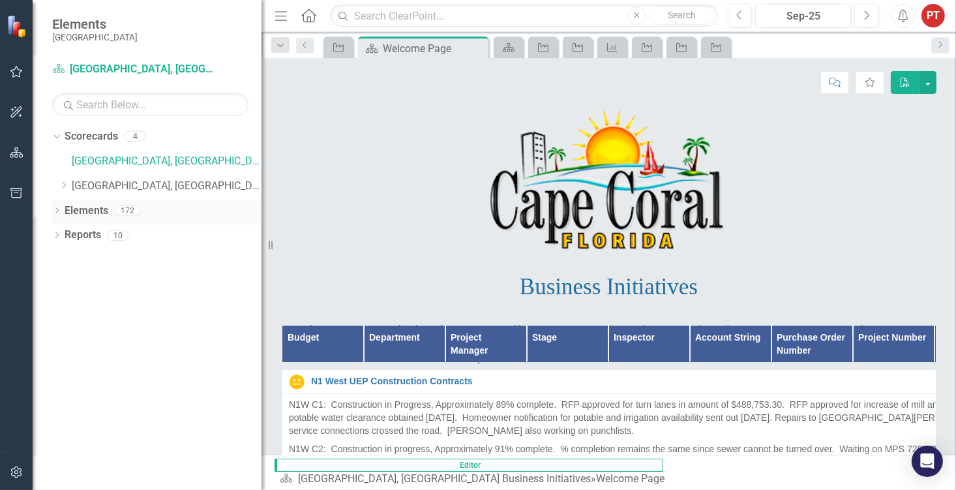
click at [124, 212] on div "172" at bounding box center [127, 210] width 25 height 11
click at [56, 209] on icon "Dropdown" at bounding box center [56, 211] width 9 height 7
click at [105, 264] on link "Waypoint Waypoints" at bounding box center [104, 259] width 67 height 15
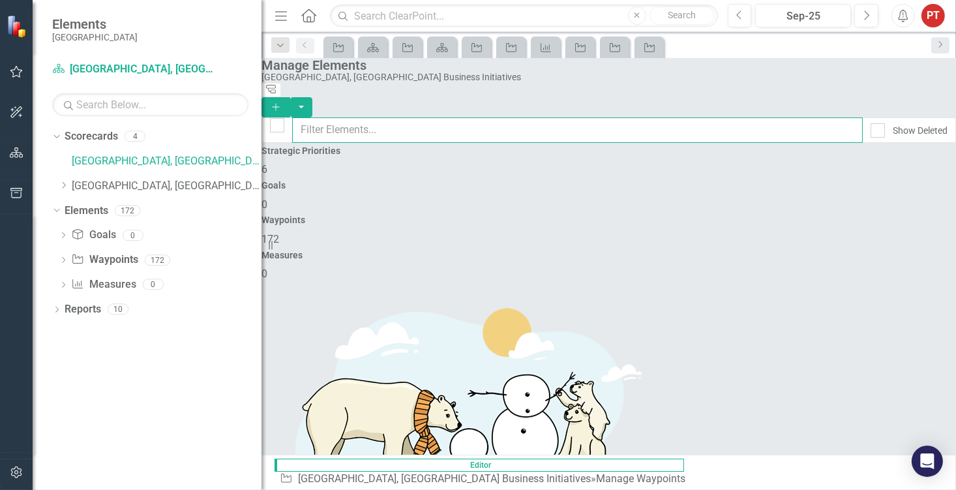
click at [429, 117] on input "text" at bounding box center [577, 129] width 571 height 25
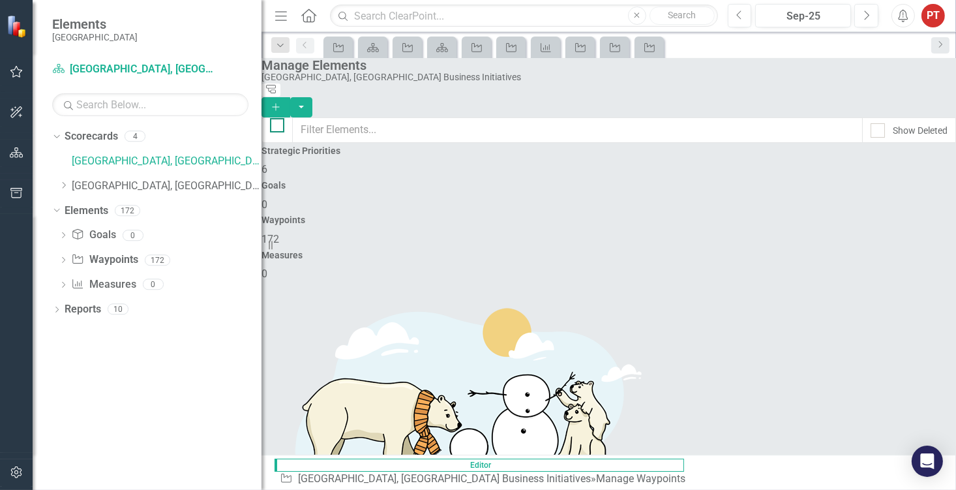
click at [279, 118] on input "checkbox" at bounding box center [274, 122] width 8 height 8
checkbox input "true"
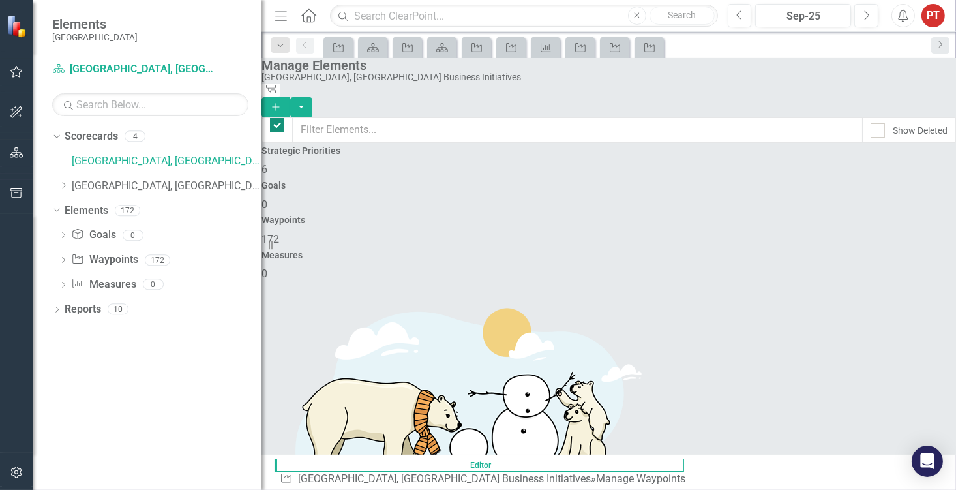
click at [279, 118] on input "checkbox" at bounding box center [274, 122] width 8 height 8
checkbox input "false"
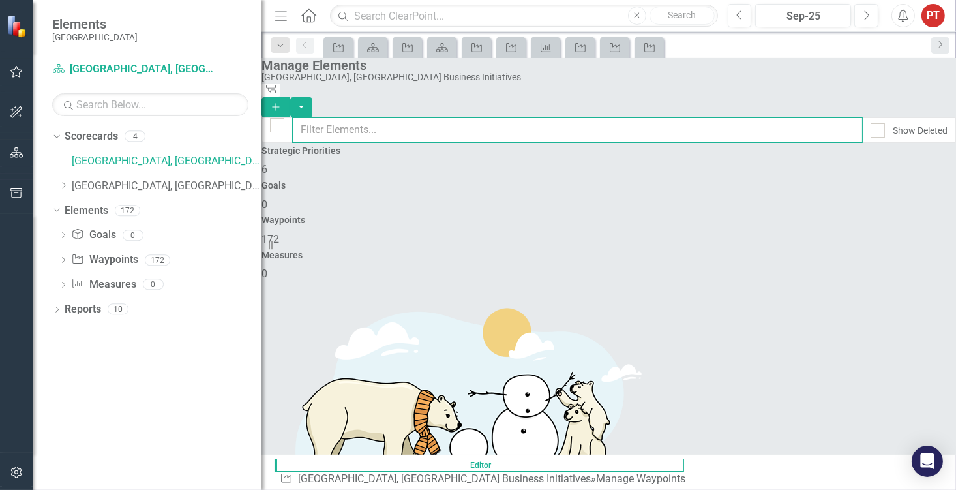
click at [365, 117] on input "text" at bounding box center [577, 129] width 571 height 25
drag, startPoint x: 372, startPoint y: 114, endPoint x: 289, endPoint y: 128, distance: 84.0
click at [289, 128] on div "UEP Show Deleted" at bounding box center [609, 129] width 695 height 25
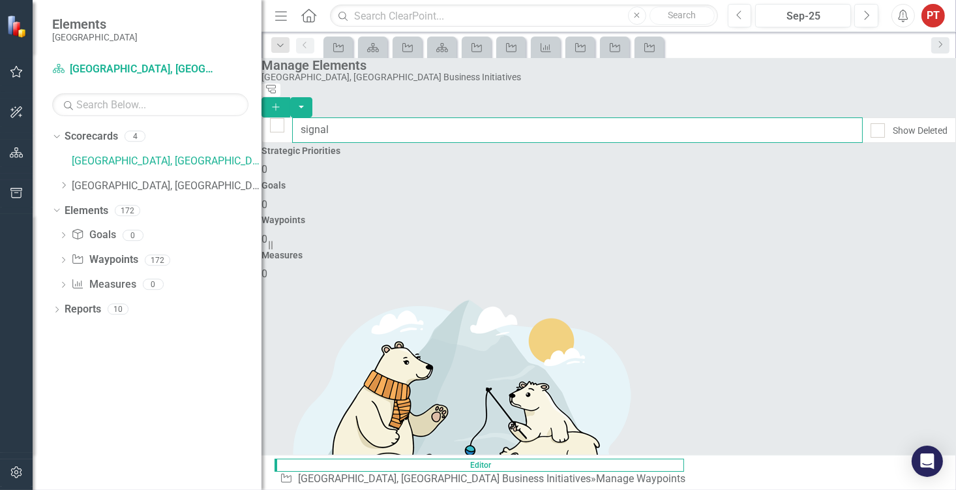
click at [488, 119] on input "signal" at bounding box center [577, 129] width 571 height 25
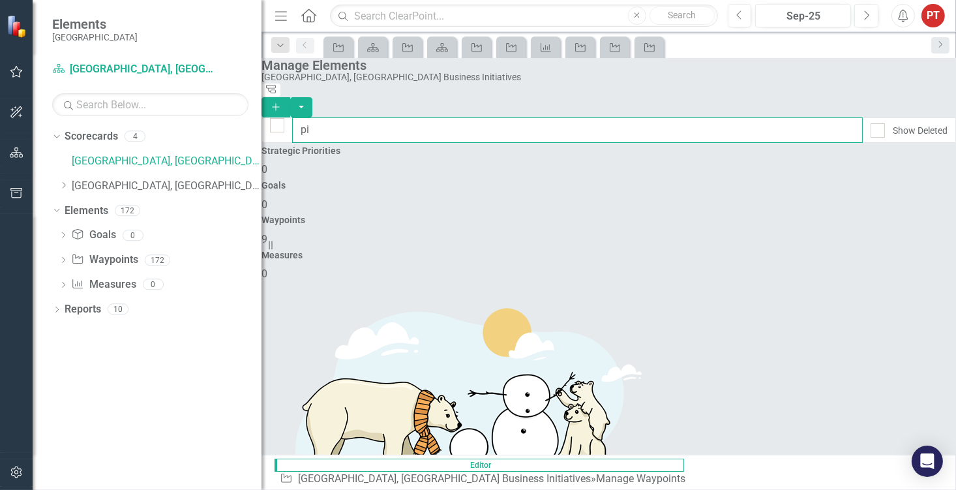
type input "p"
type input "c"
type input "tropicana"
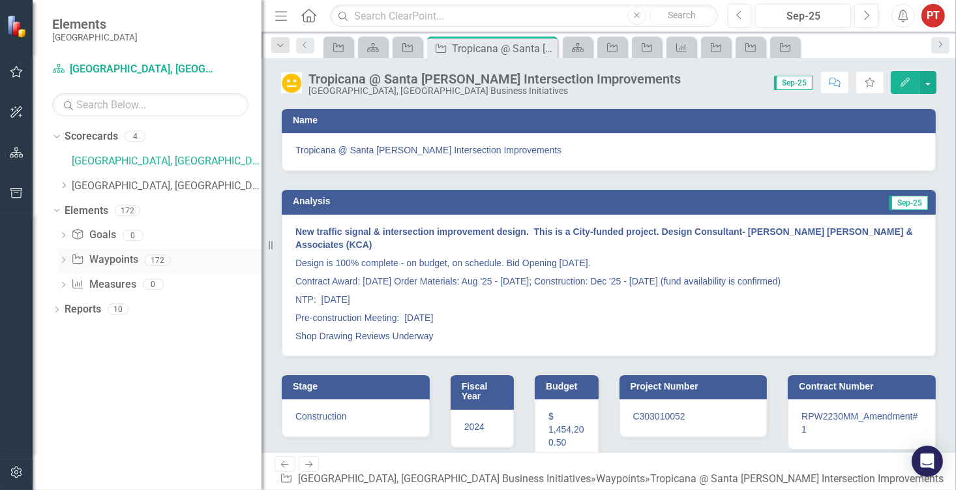
click at [127, 260] on link "Waypoint Waypoints" at bounding box center [104, 259] width 67 height 15
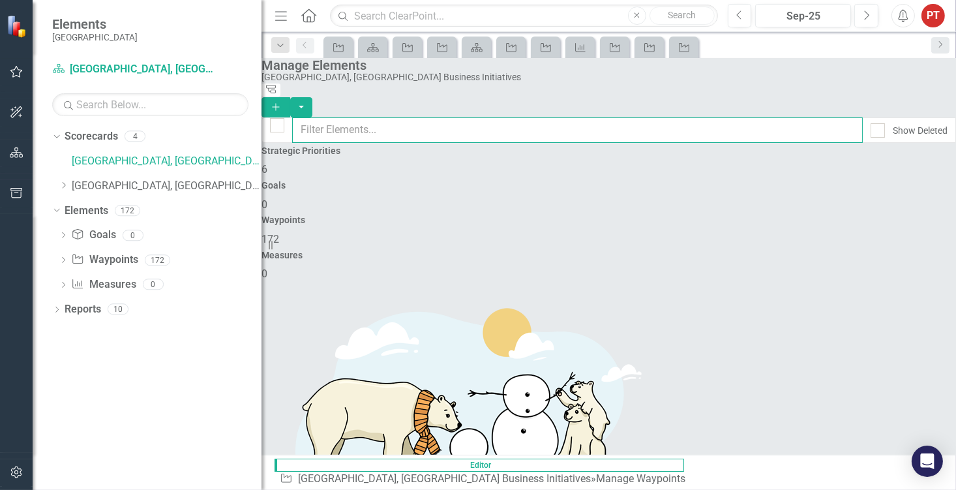
click at [573, 119] on input "text" at bounding box center [577, 129] width 571 height 25
type input "diplomat"
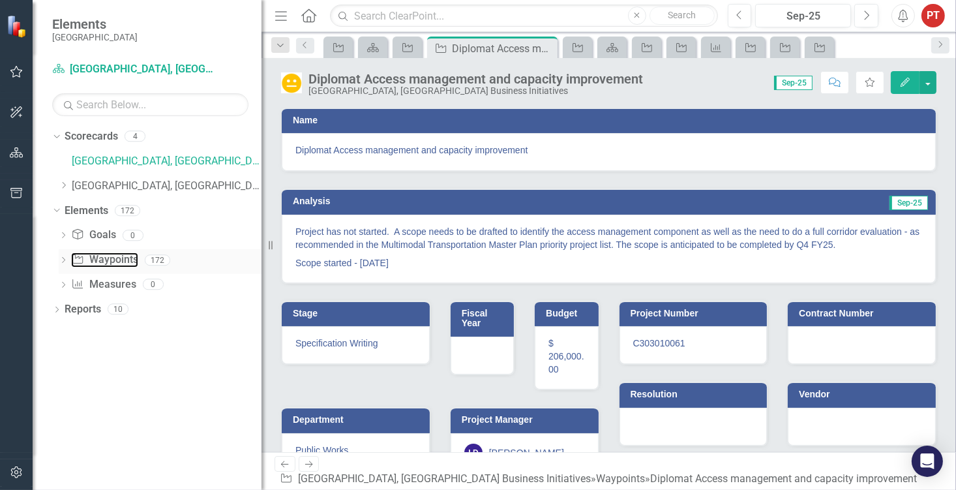
drag, startPoint x: 133, startPoint y: 260, endPoint x: 144, endPoint y: 258, distance: 10.8
click at [133, 260] on link "Waypoint Waypoints" at bounding box center [104, 259] width 67 height 15
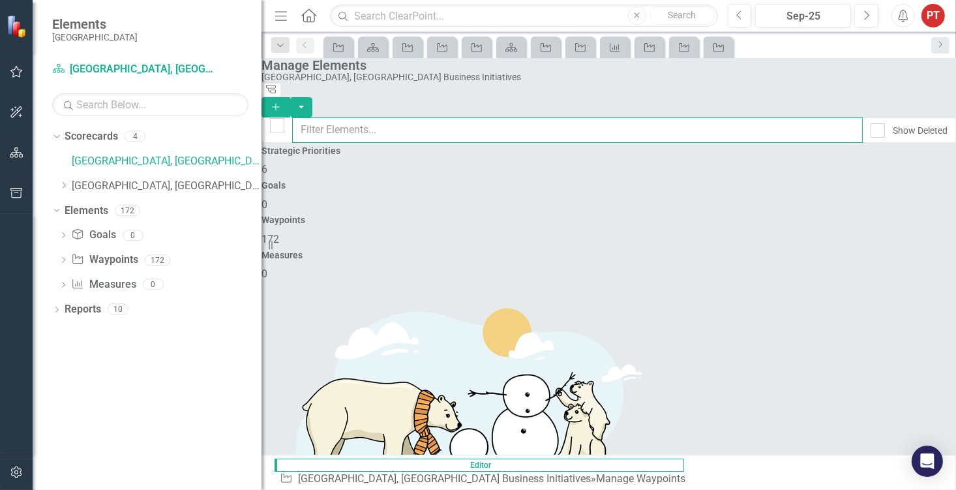
click at [515, 123] on input "text" at bounding box center [577, 129] width 571 height 25
type input "diplomat"
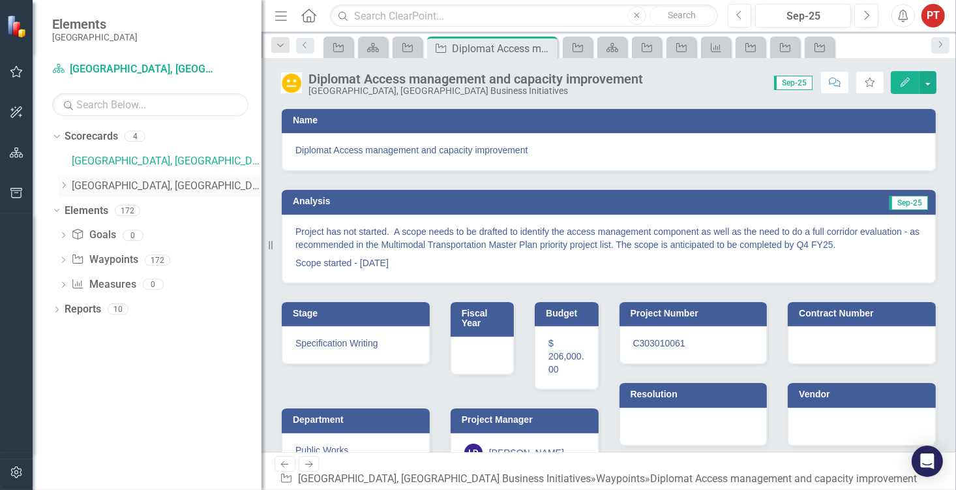
click at [168, 181] on link "[GEOGRAPHIC_DATA], [GEOGRAPHIC_DATA] Strategic Plan" at bounding box center [167, 186] width 190 height 15
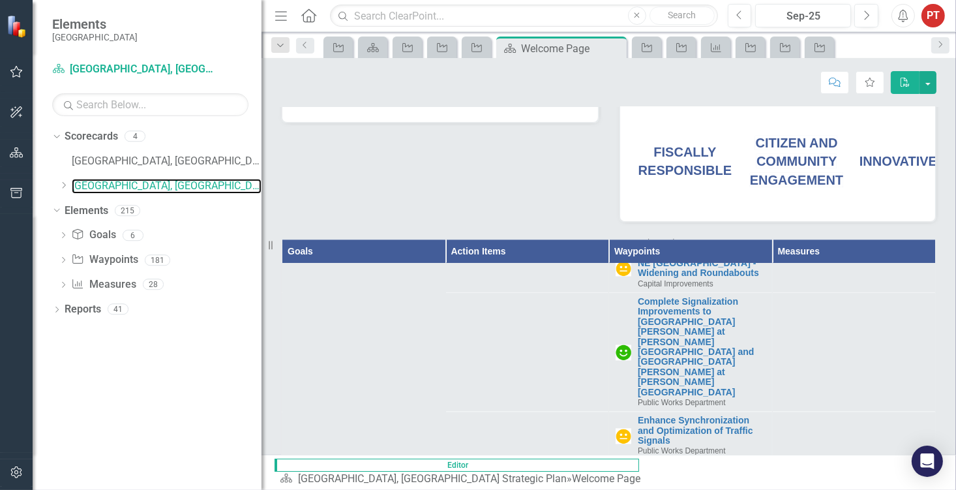
scroll to position [3425, 0]
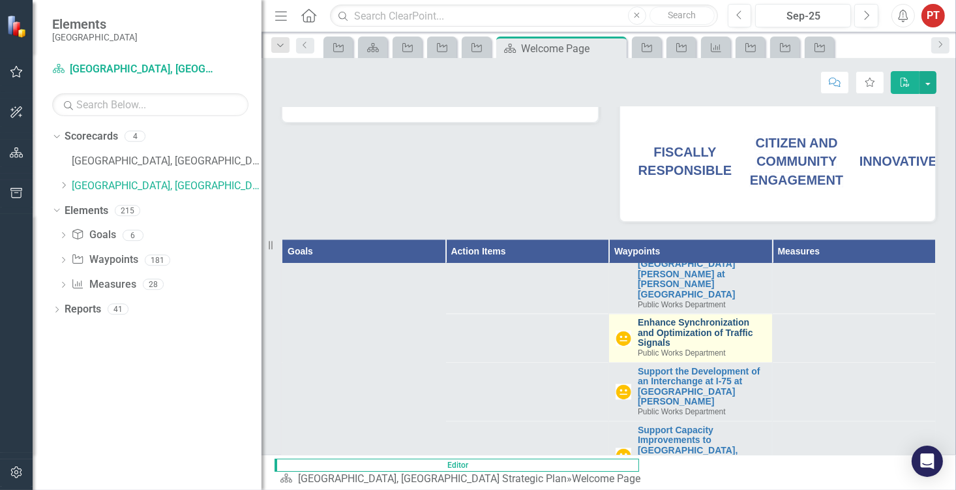
click at [668, 318] on link "Enhance Synchronization and Optimization of Traffic Signals" at bounding box center [702, 333] width 128 height 30
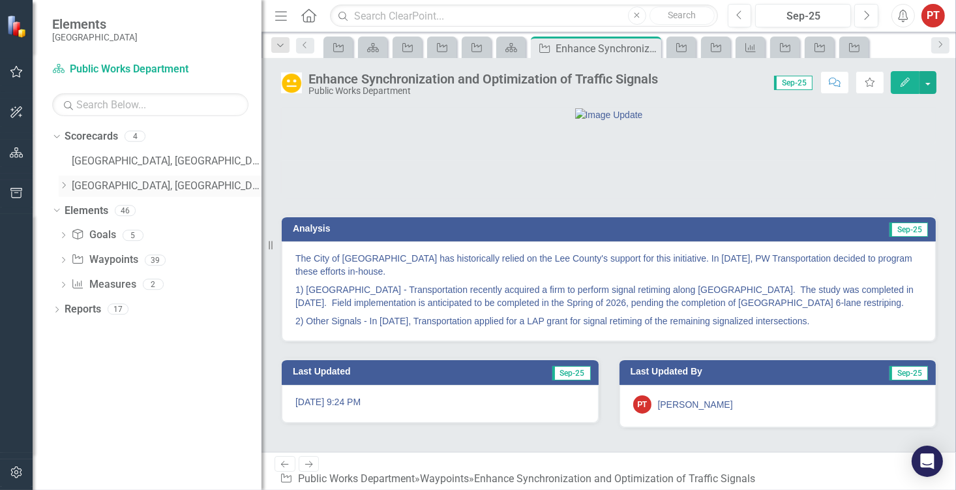
click at [95, 188] on link "[GEOGRAPHIC_DATA], [GEOGRAPHIC_DATA] Strategic Plan" at bounding box center [167, 186] width 190 height 15
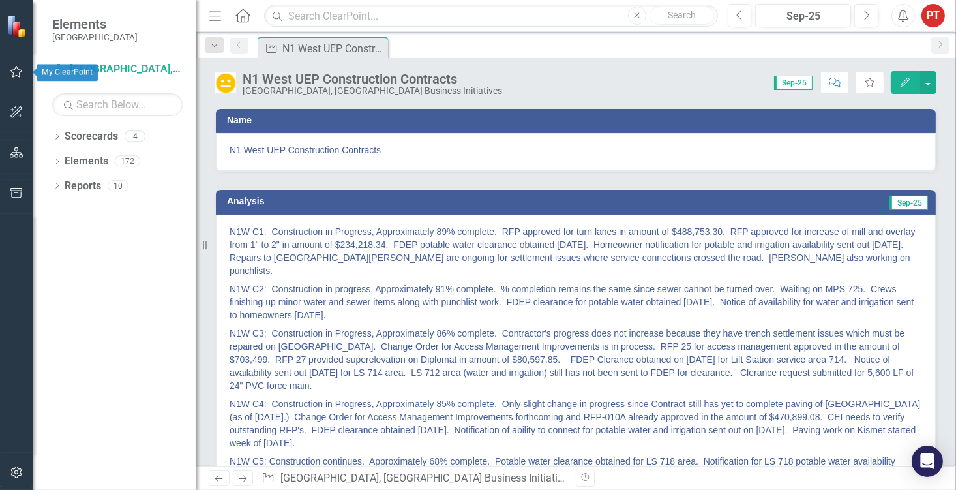
click at [16, 70] on icon "button" at bounding box center [17, 72] width 14 height 10
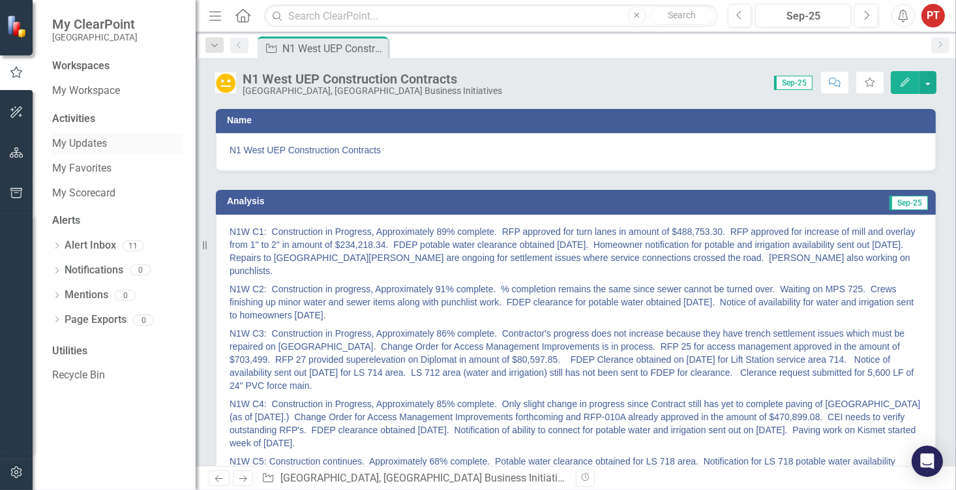
click at [107, 142] on link "My Updates" at bounding box center [117, 143] width 130 height 15
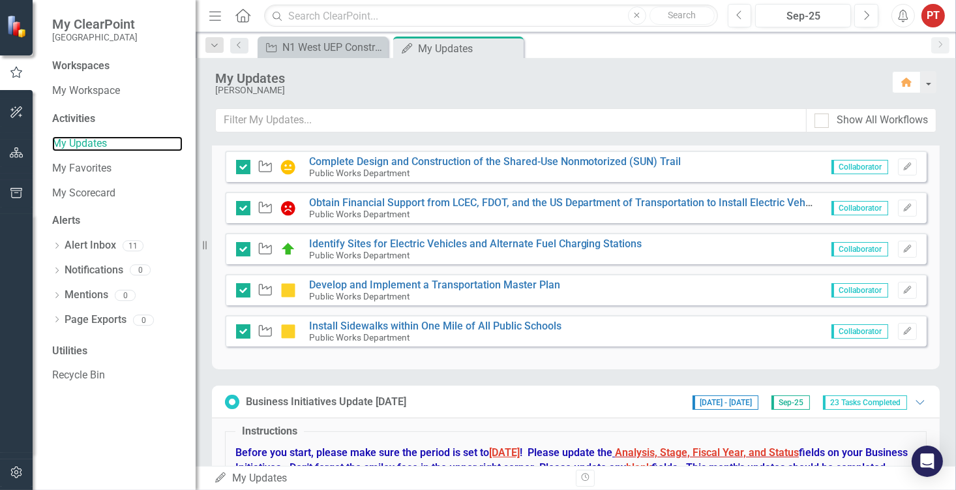
scroll to position [489, 0]
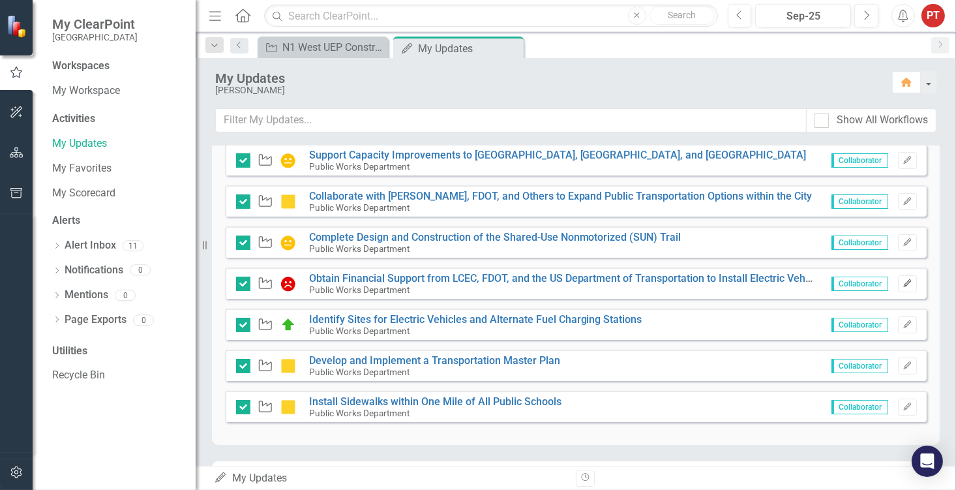
click at [904, 281] on icon "button" at bounding box center [908, 283] width 8 height 8
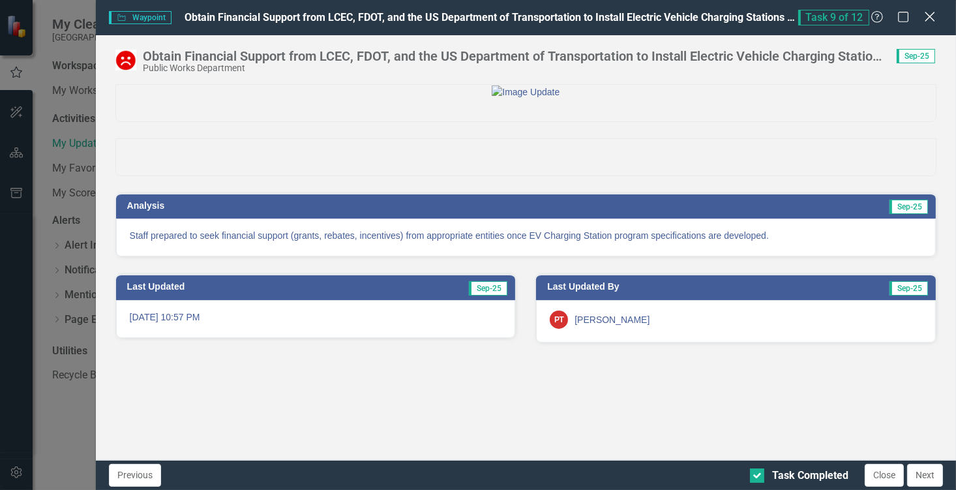
click at [929, 23] on div "Close" at bounding box center [930, 18] width 16 height 18
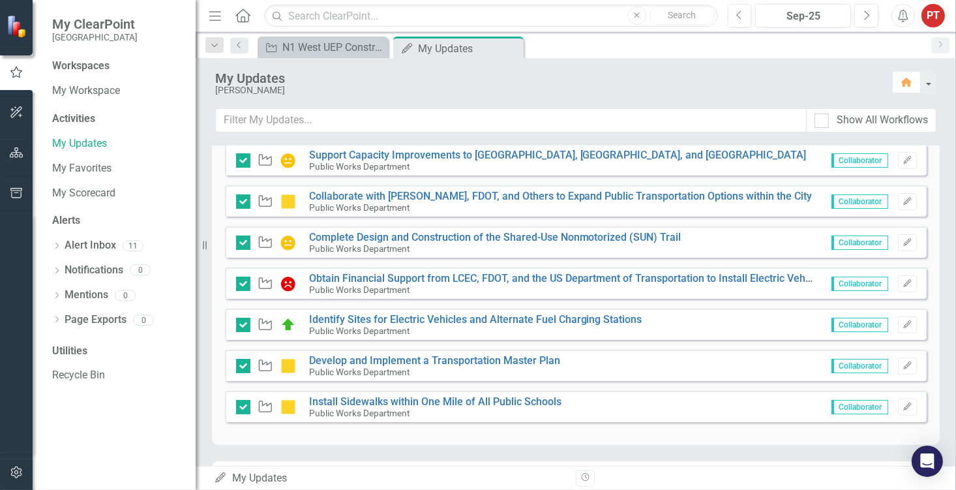
click at [841, 280] on span "Collaborator" at bounding box center [860, 284] width 57 height 14
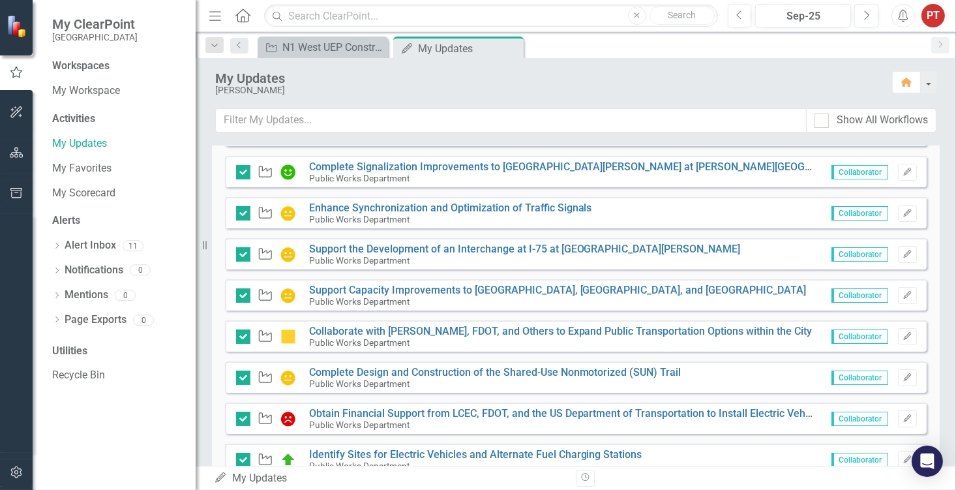
scroll to position [391, 0]
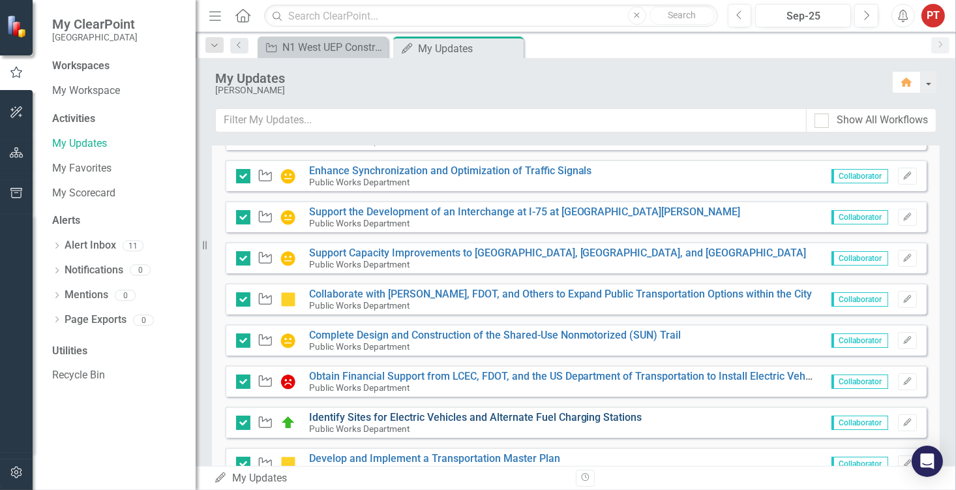
click at [546, 419] on link "Identify Sites for Electric Vehicles and Alternate Fuel Charging Stations" at bounding box center [475, 417] width 333 height 12
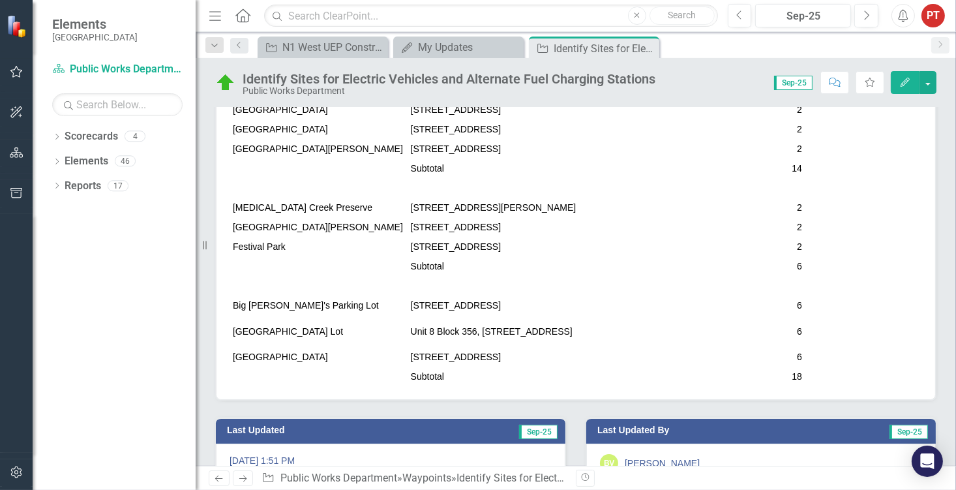
scroll to position [470, 0]
